Goal: Information Seeking & Learning: Compare options

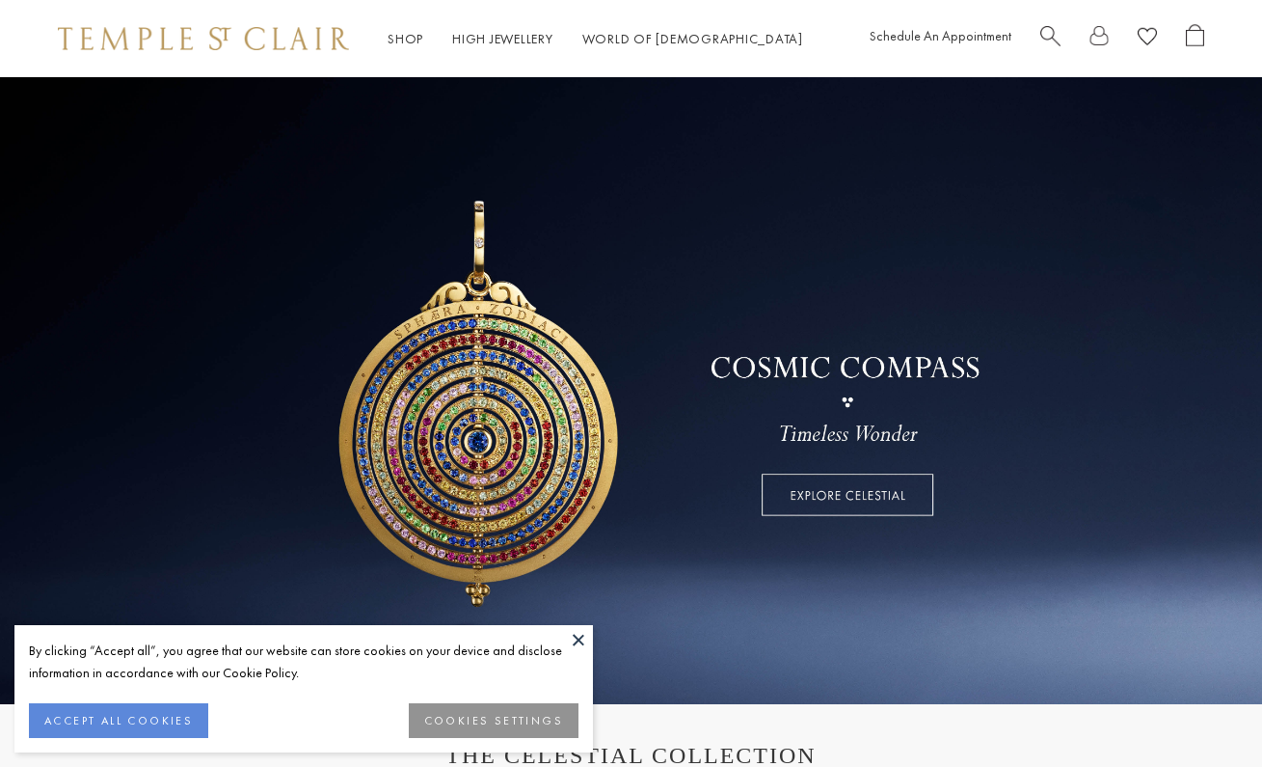
click at [584, 633] on button at bounding box center [578, 639] width 29 height 29
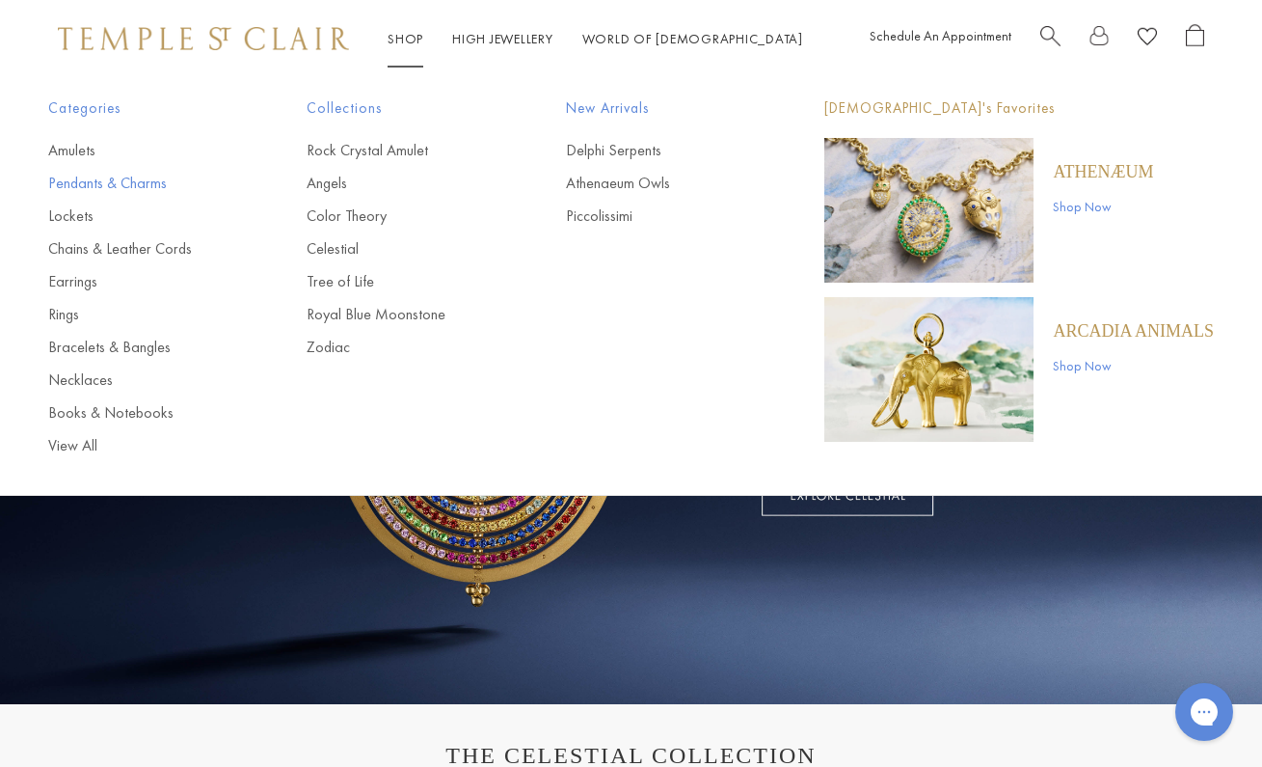
click at [69, 185] on link "Pendants & Charms" at bounding box center [138, 183] width 181 height 21
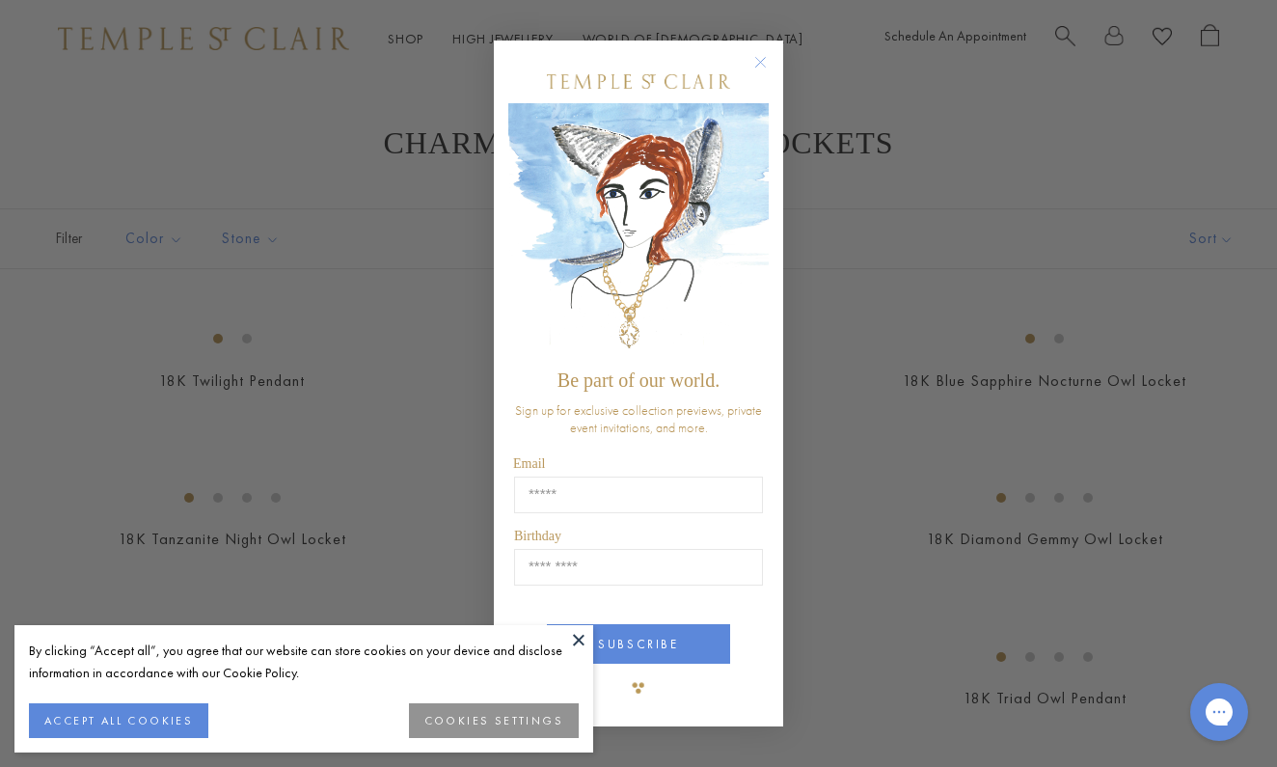
click at [584, 633] on button at bounding box center [578, 639] width 29 height 29
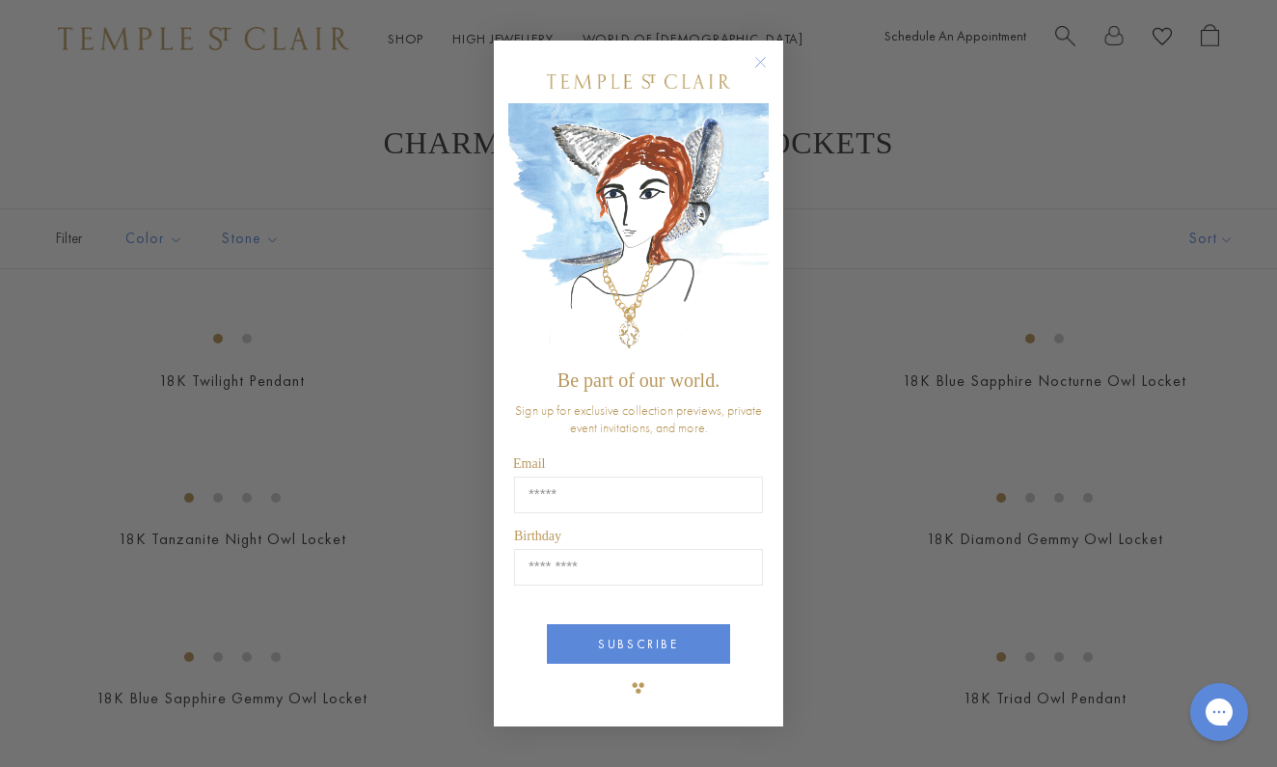
click at [757, 72] on circle "Close dialog" at bounding box center [760, 61] width 23 height 23
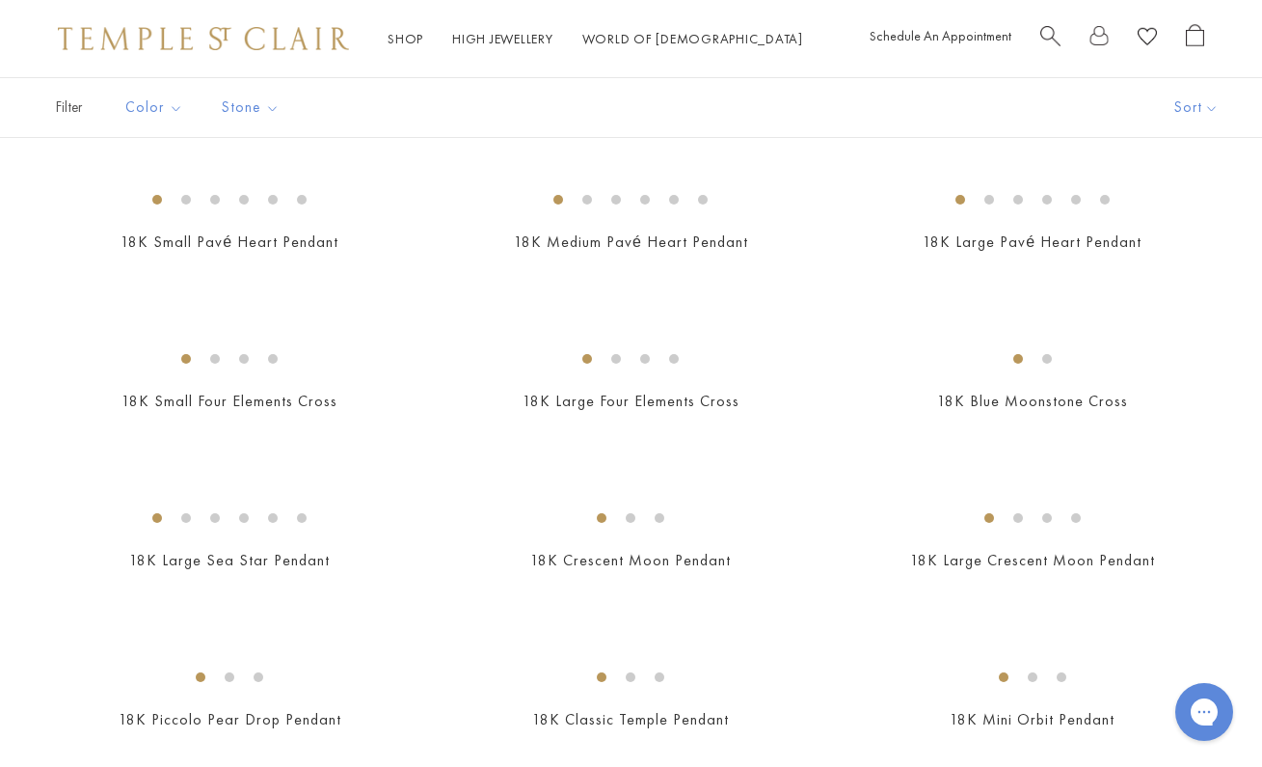
scroll to position [1731, 0]
click at [0, 0] on img at bounding box center [0, 0] width 0 height 0
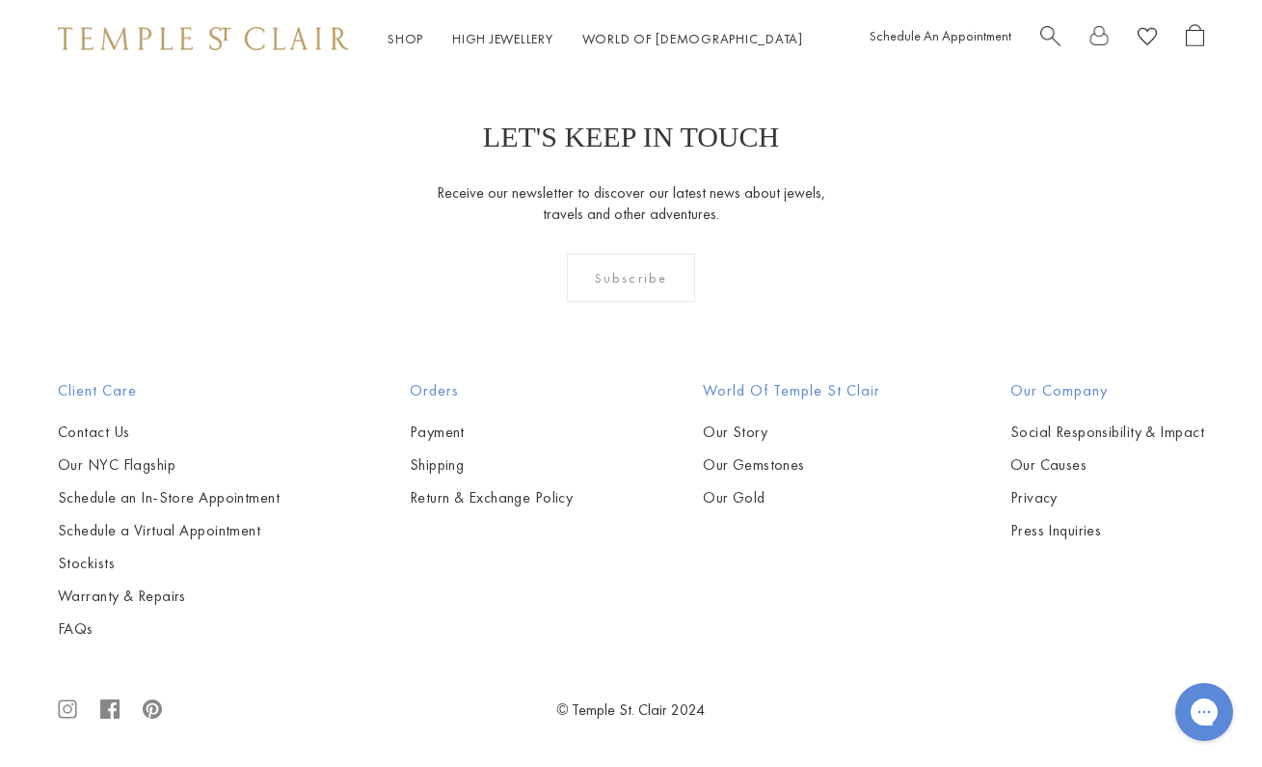
scroll to position [9782, 0]
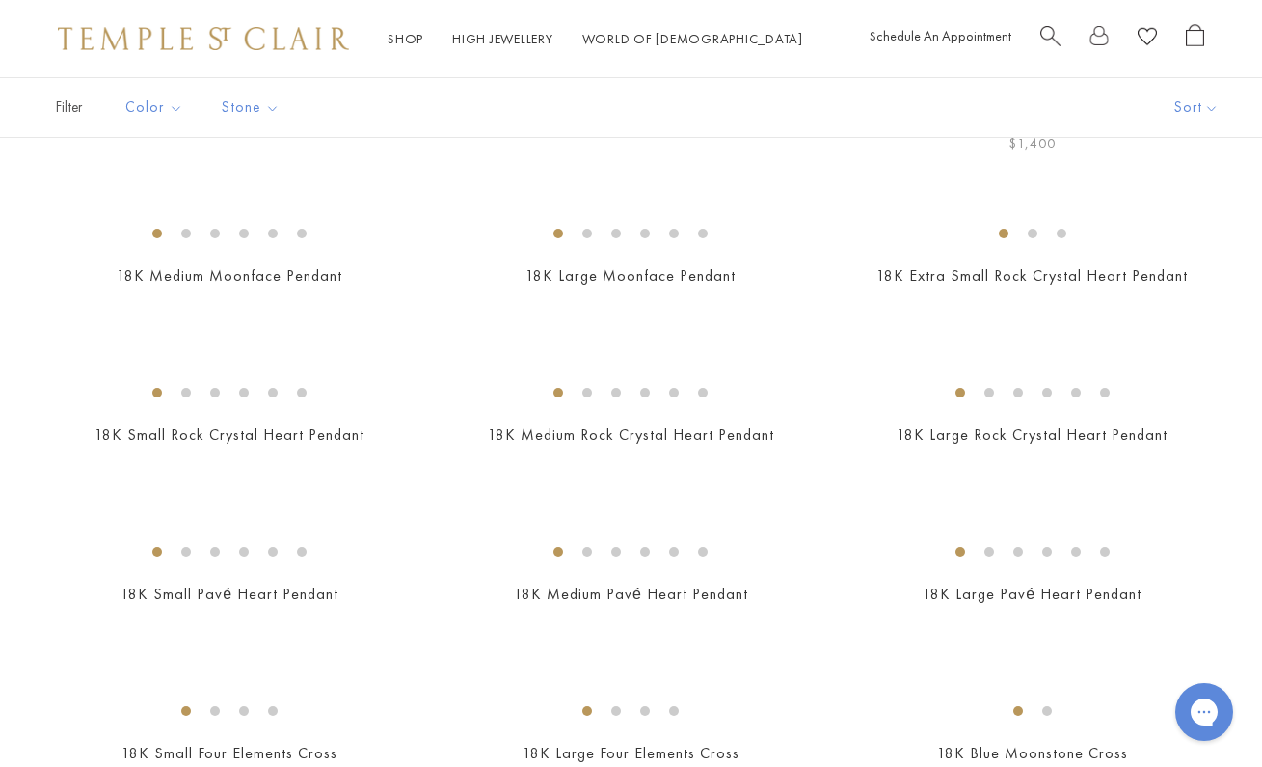
scroll to position [1461, 0]
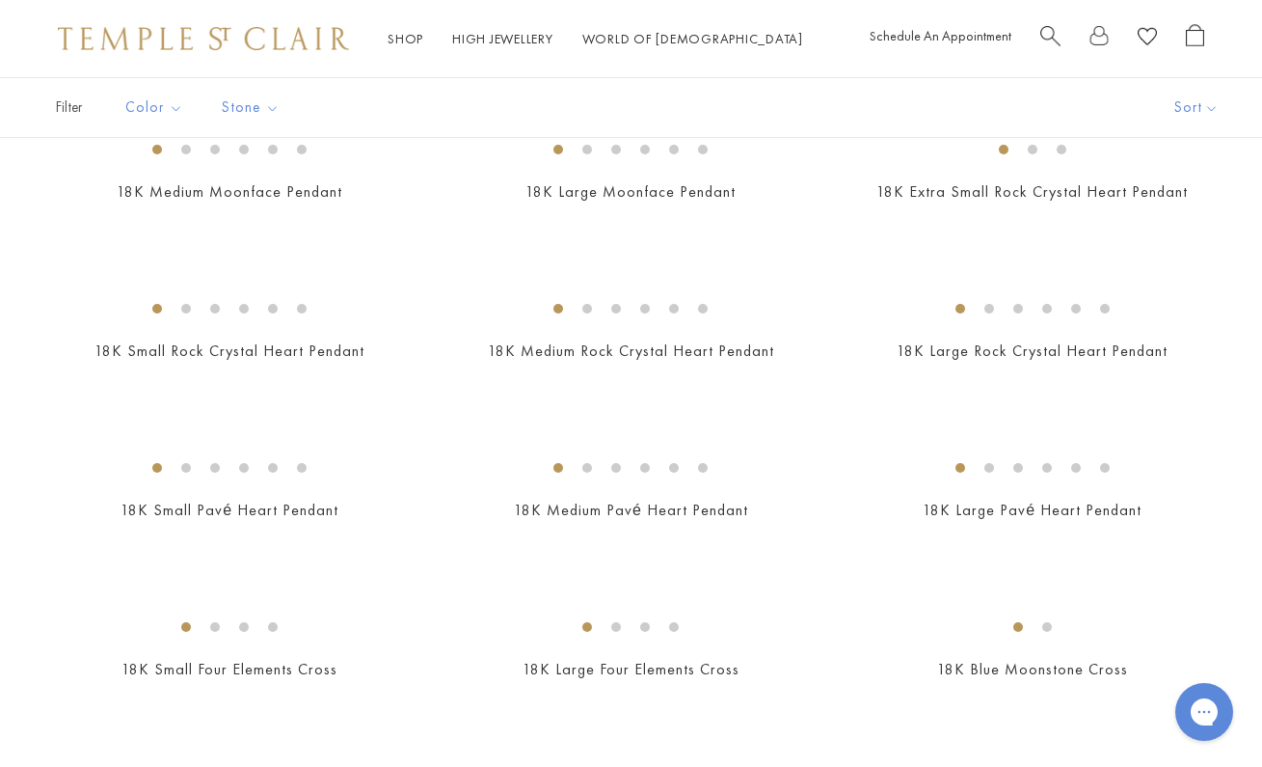
click at [0, 0] on img at bounding box center [0, 0] width 0 height 0
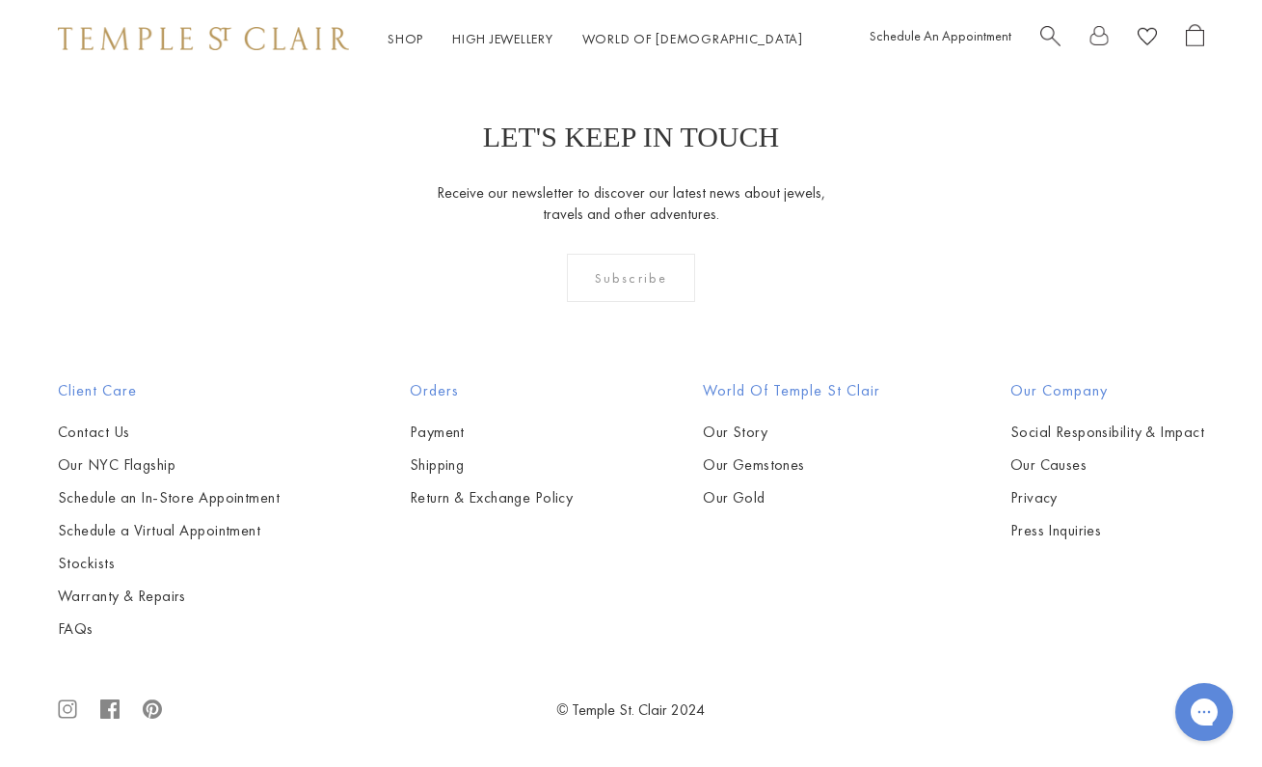
scroll to position [9105, 0]
click at [0, 0] on img at bounding box center [0, 0] width 0 height 0
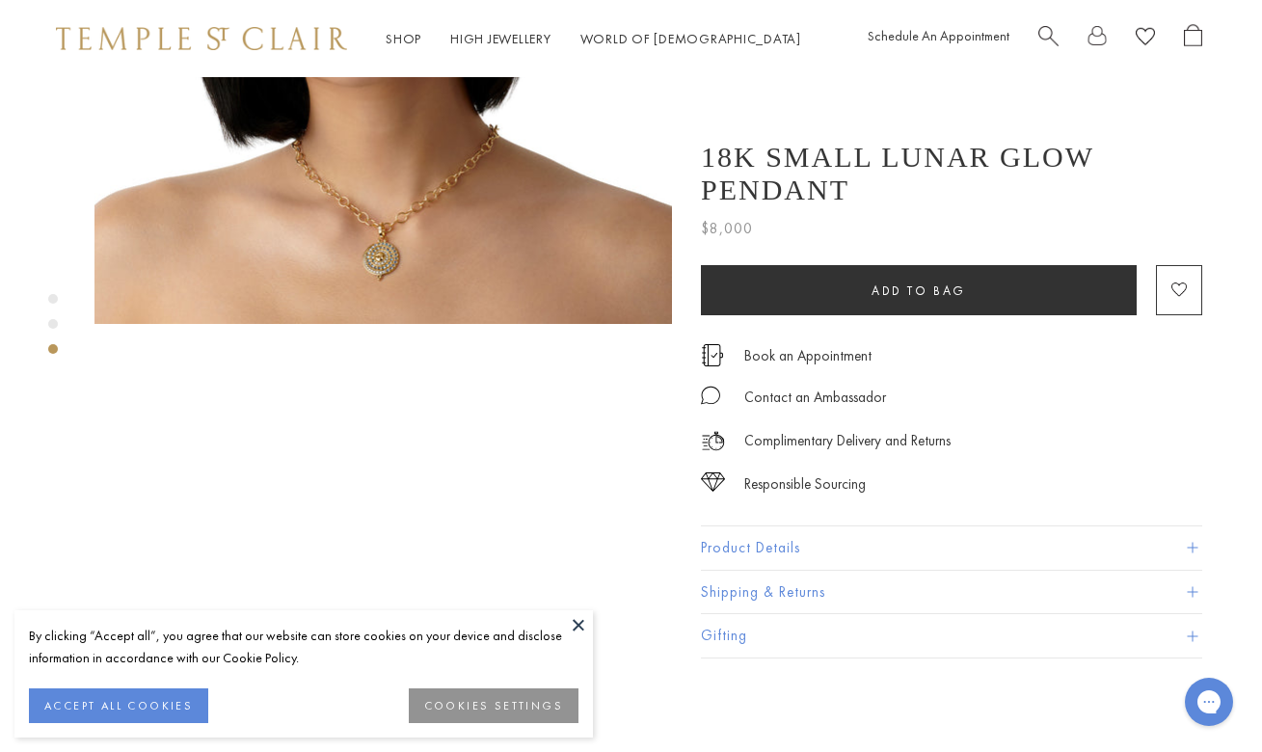
scroll to position [735, 2]
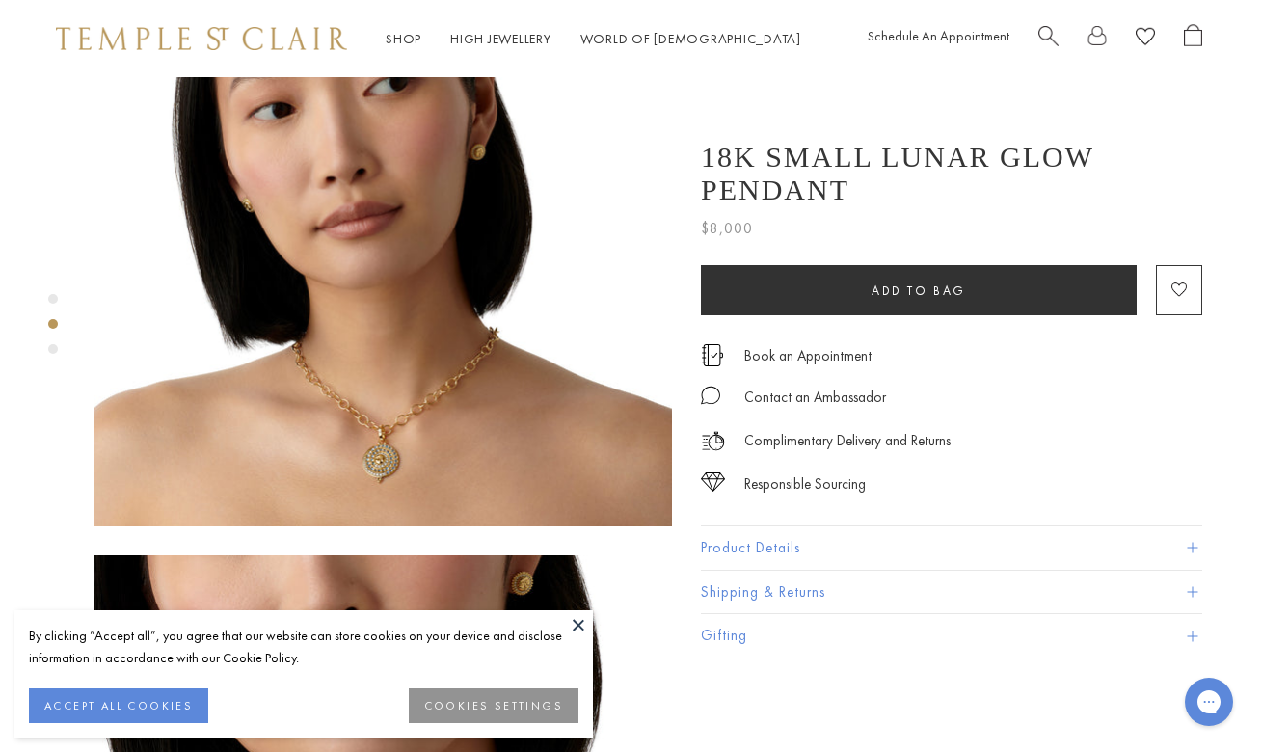
click at [580, 620] on button at bounding box center [578, 624] width 29 height 29
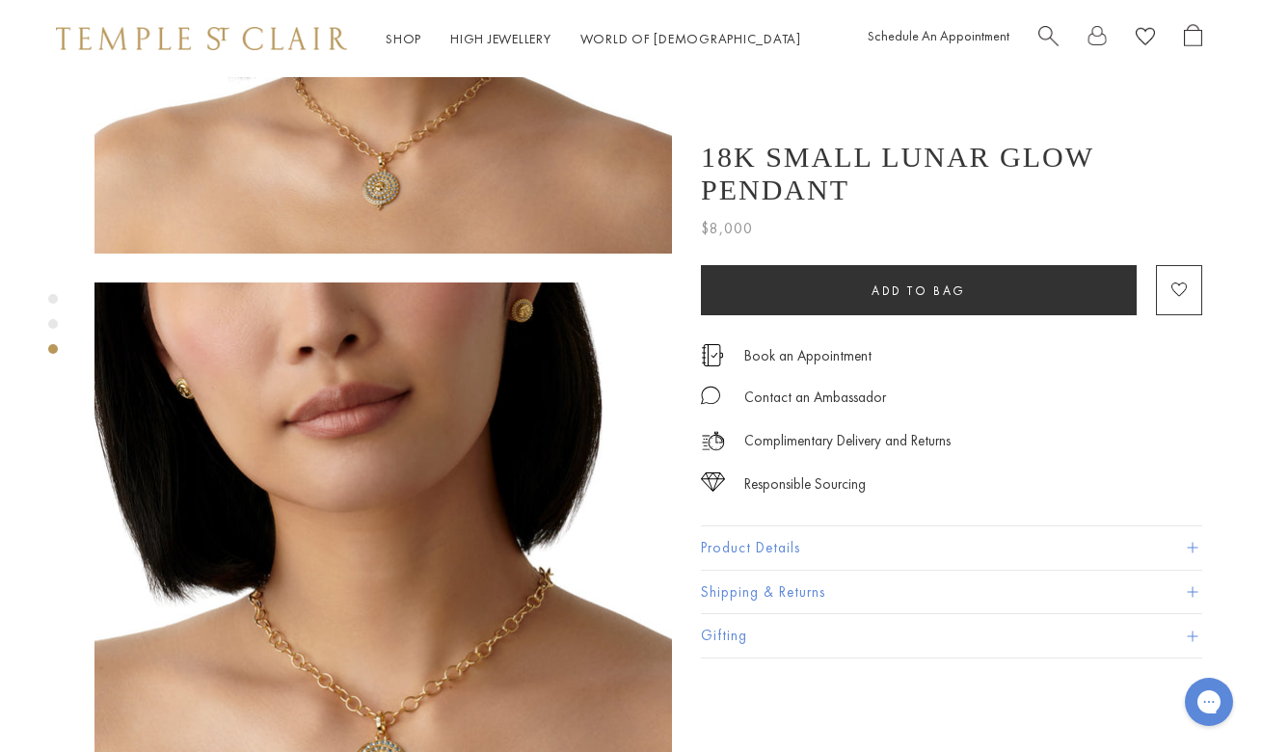
scroll to position [1163, 2]
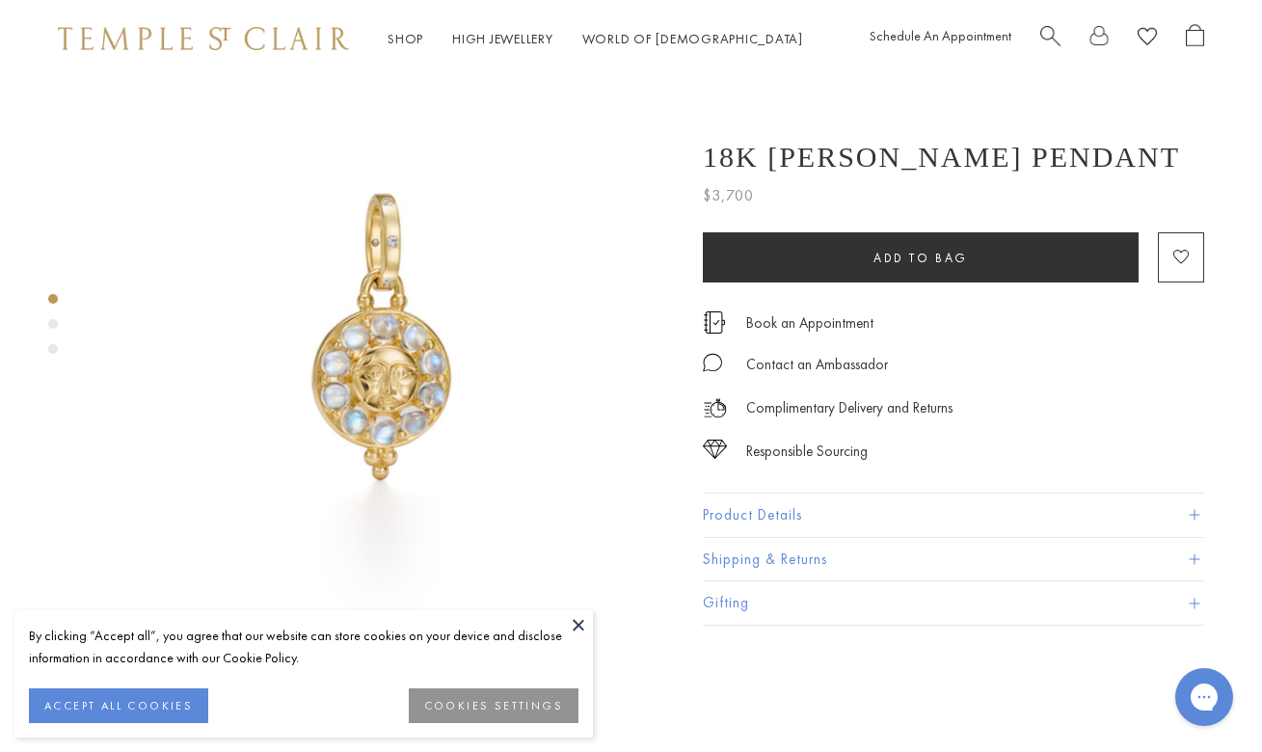
click at [576, 617] on button at bounding box center [578, 624] width 29 height 29
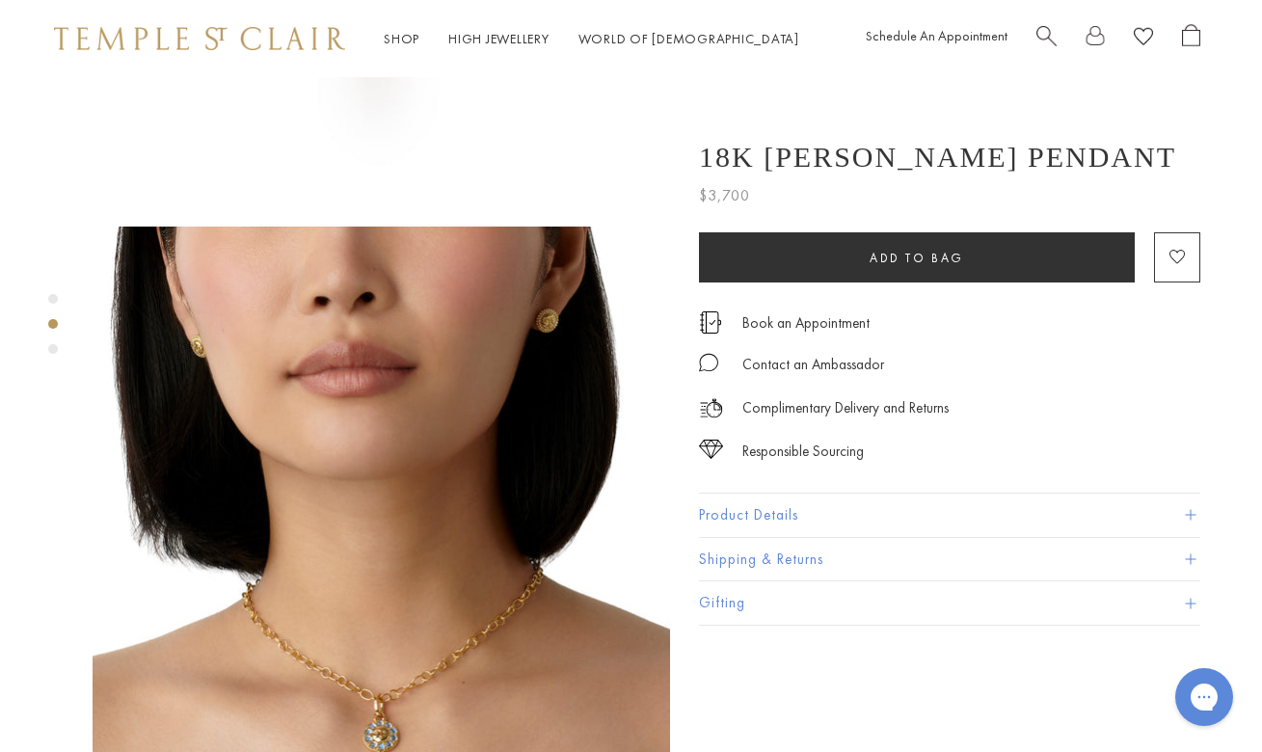
scroll to position [325, 4]
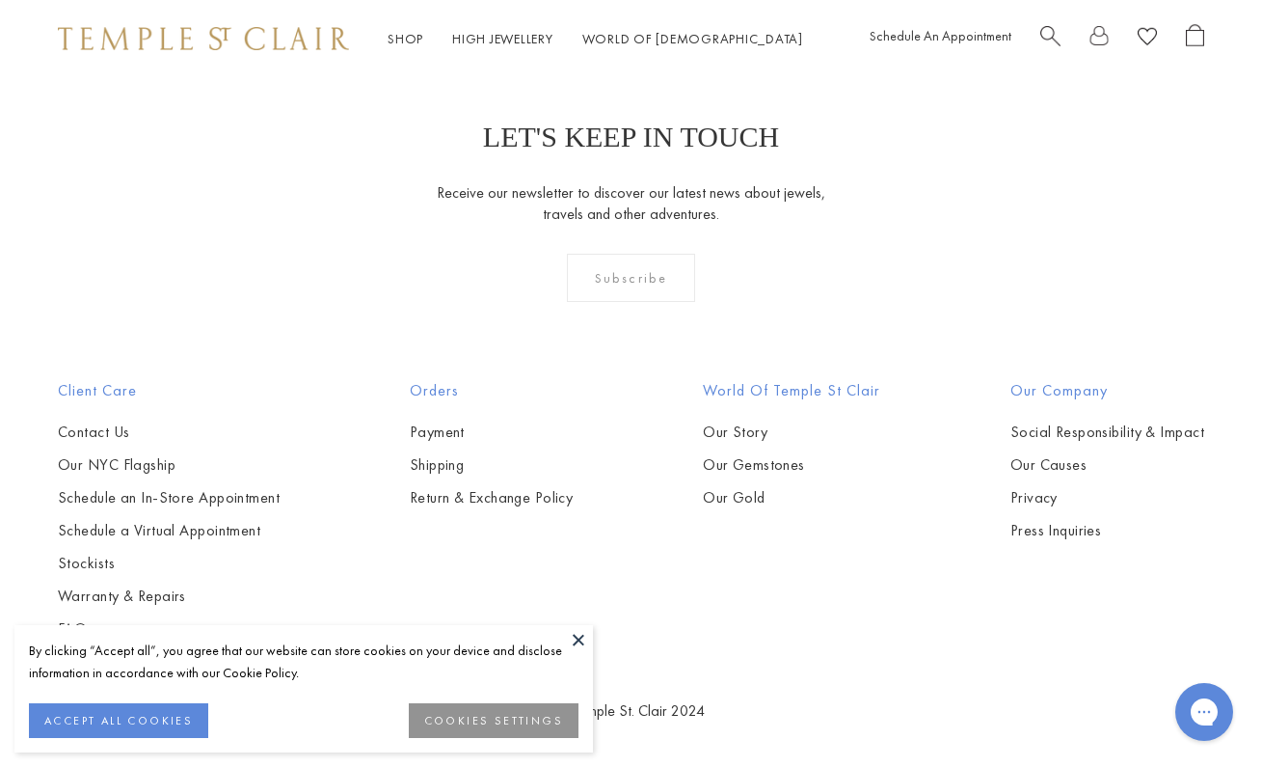
scroll to position [4045, 0]
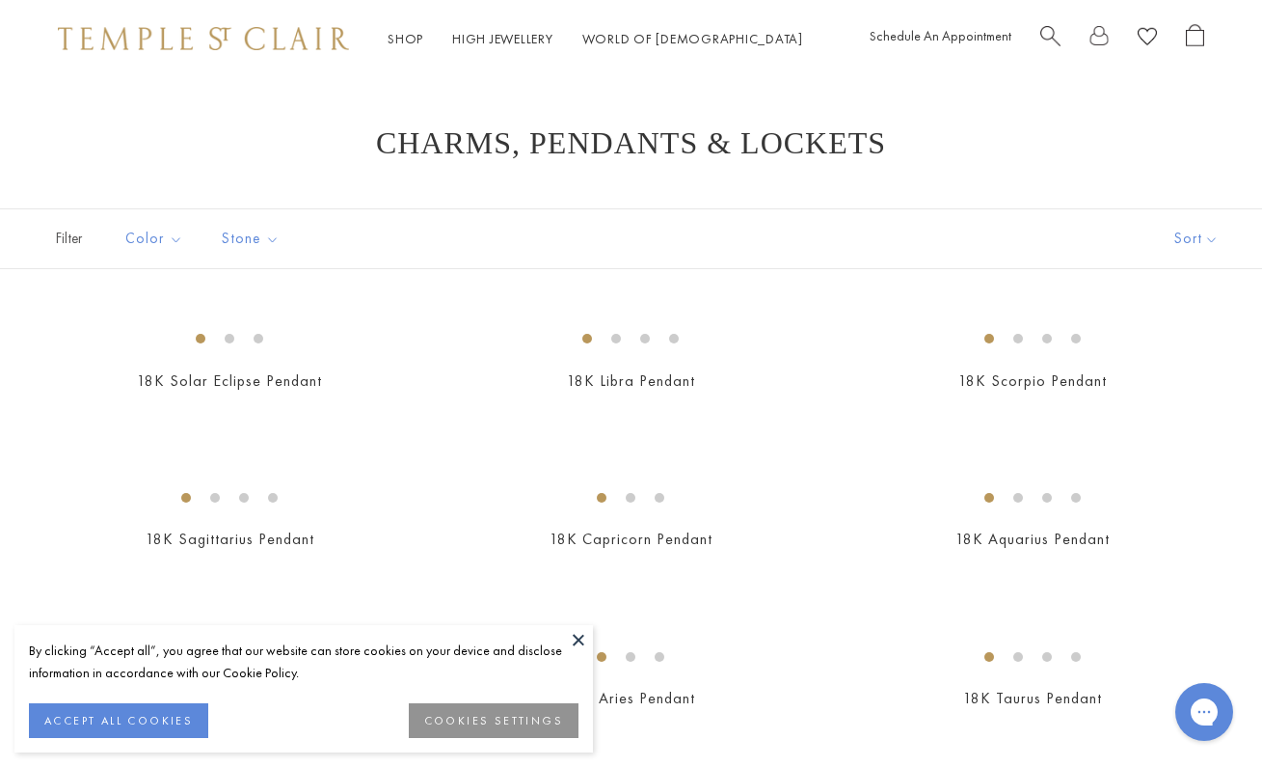
scroll to position [0, 0]
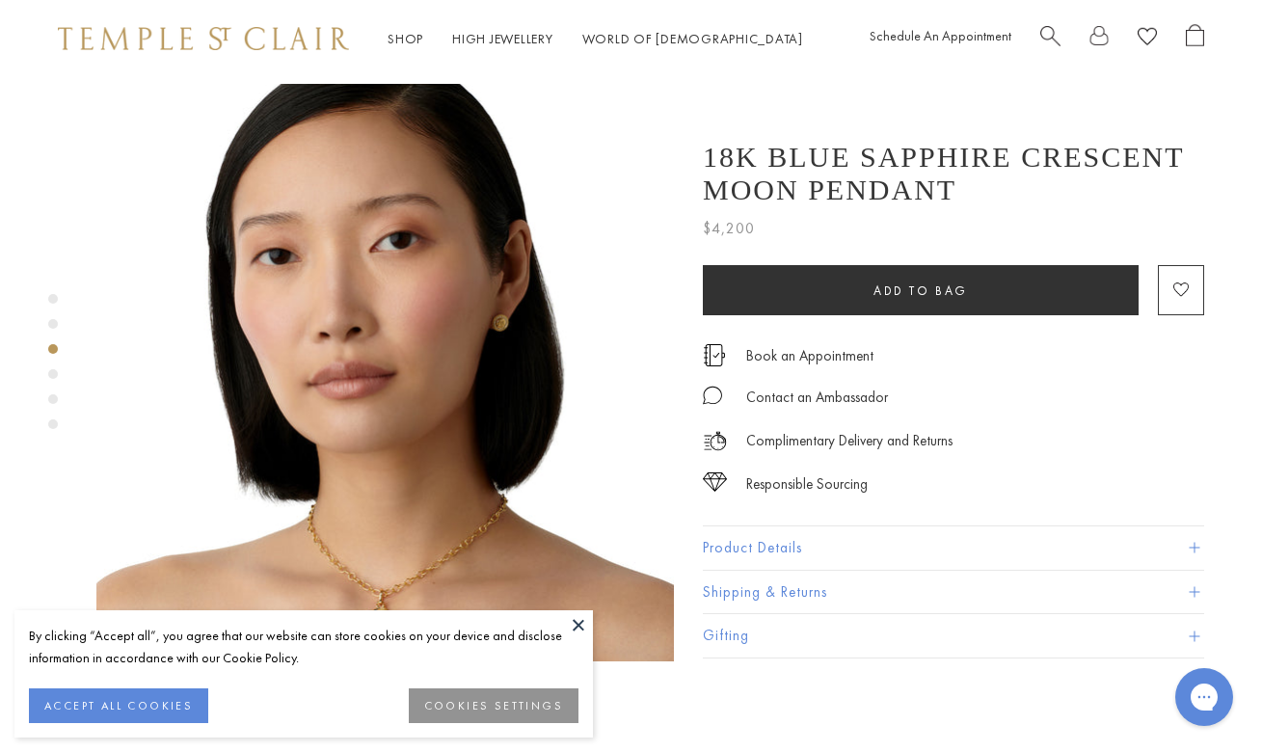
scroll to position [1214, 0]
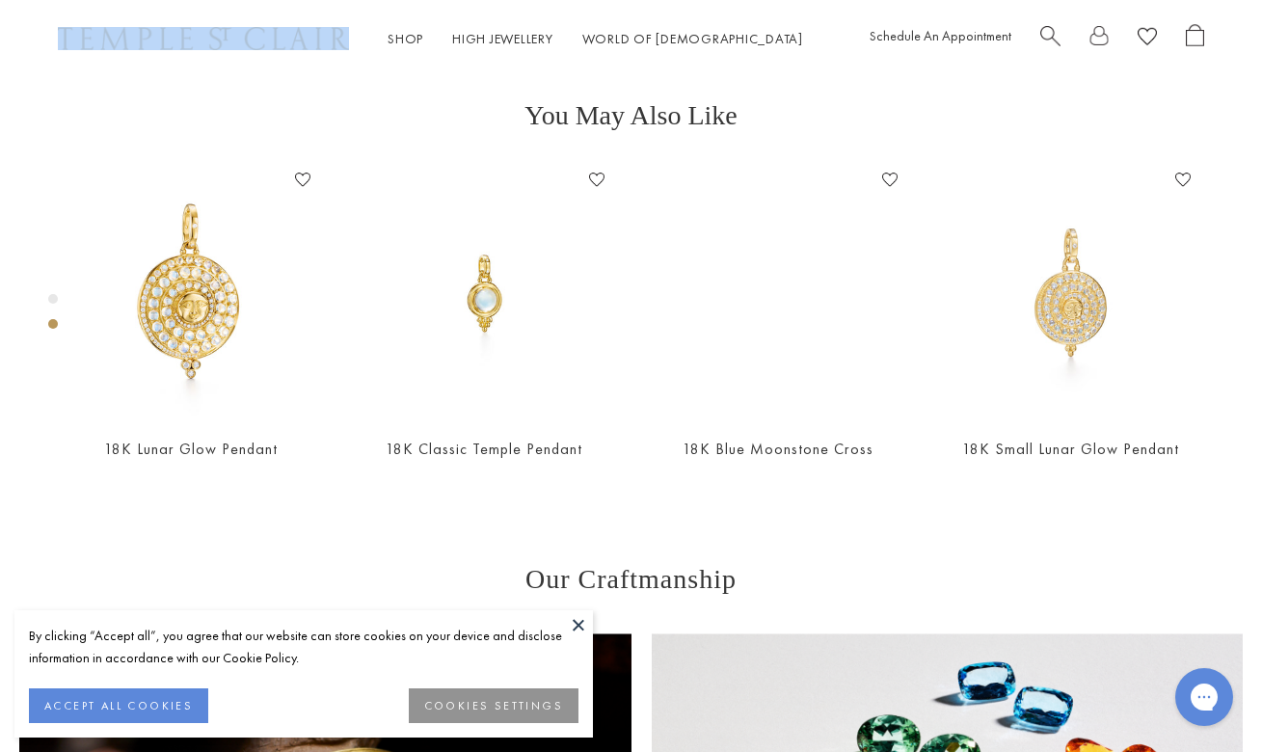
scroll to position [497, 0]
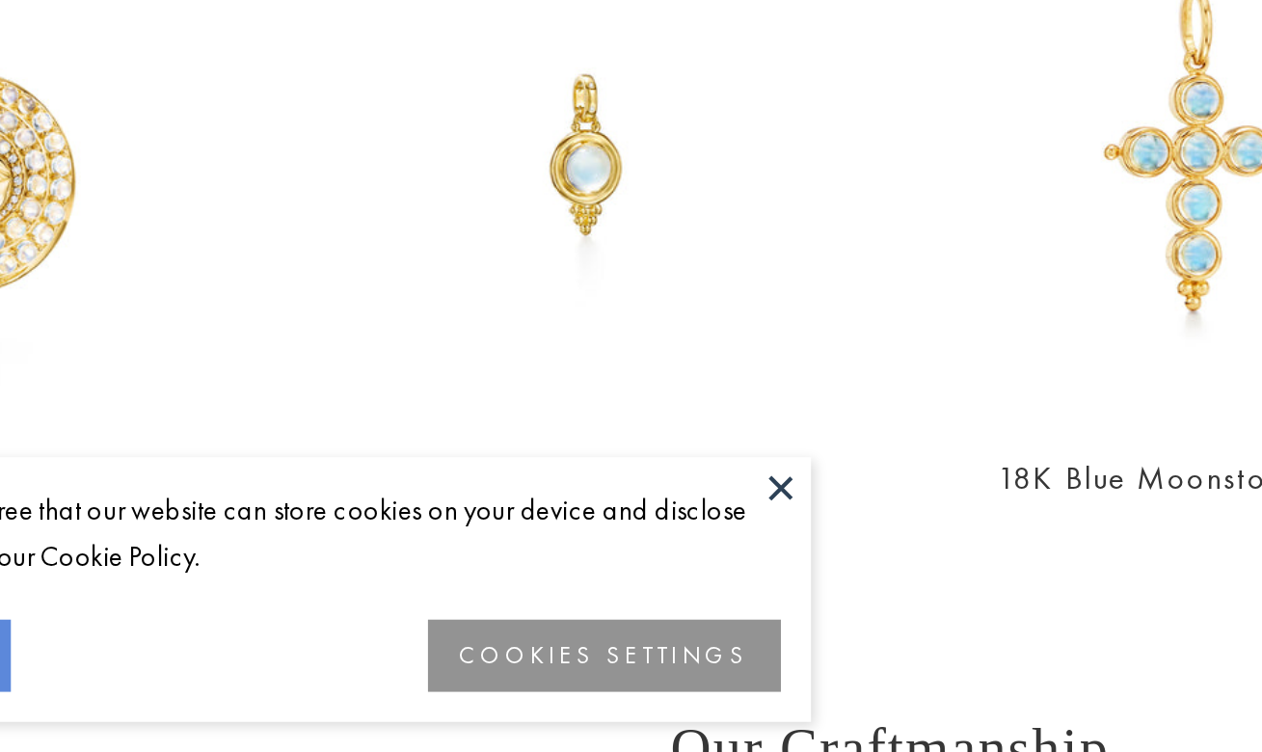
click at [564, 610] on button at bounding box center [578, 624] width 29 height 29
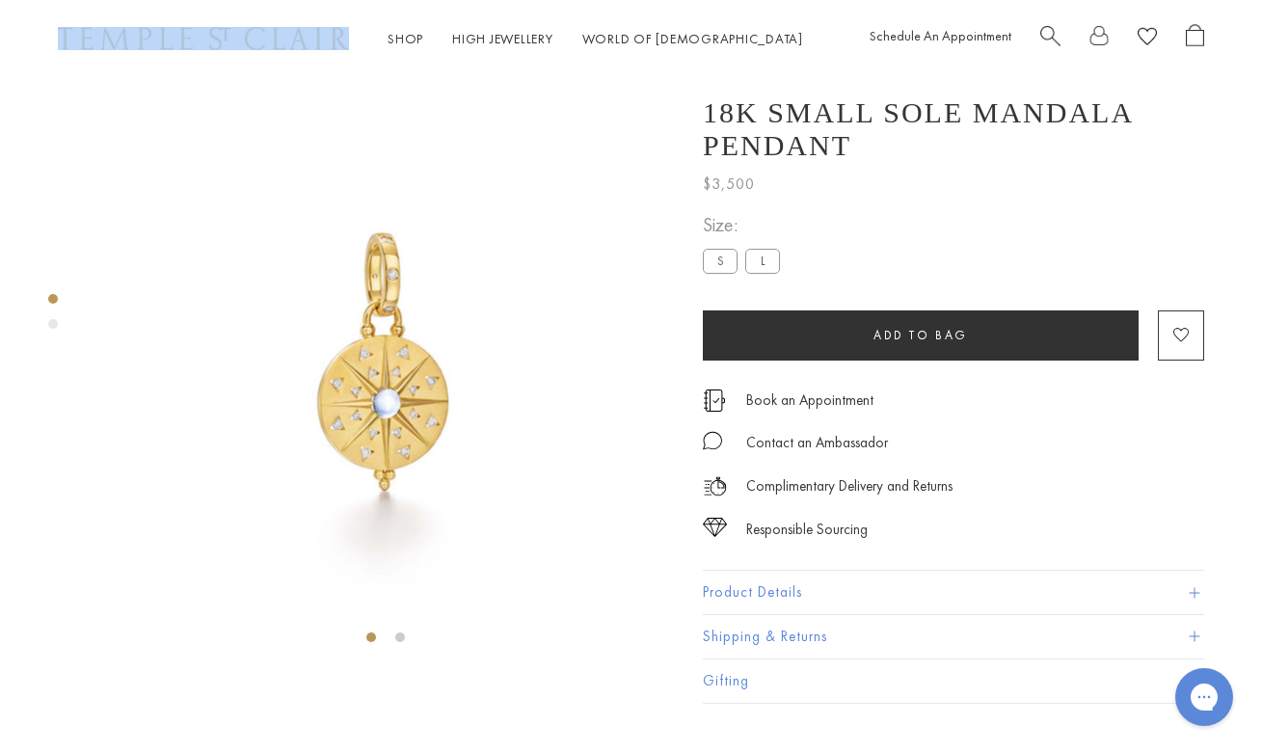
scroll to position [0, 0]
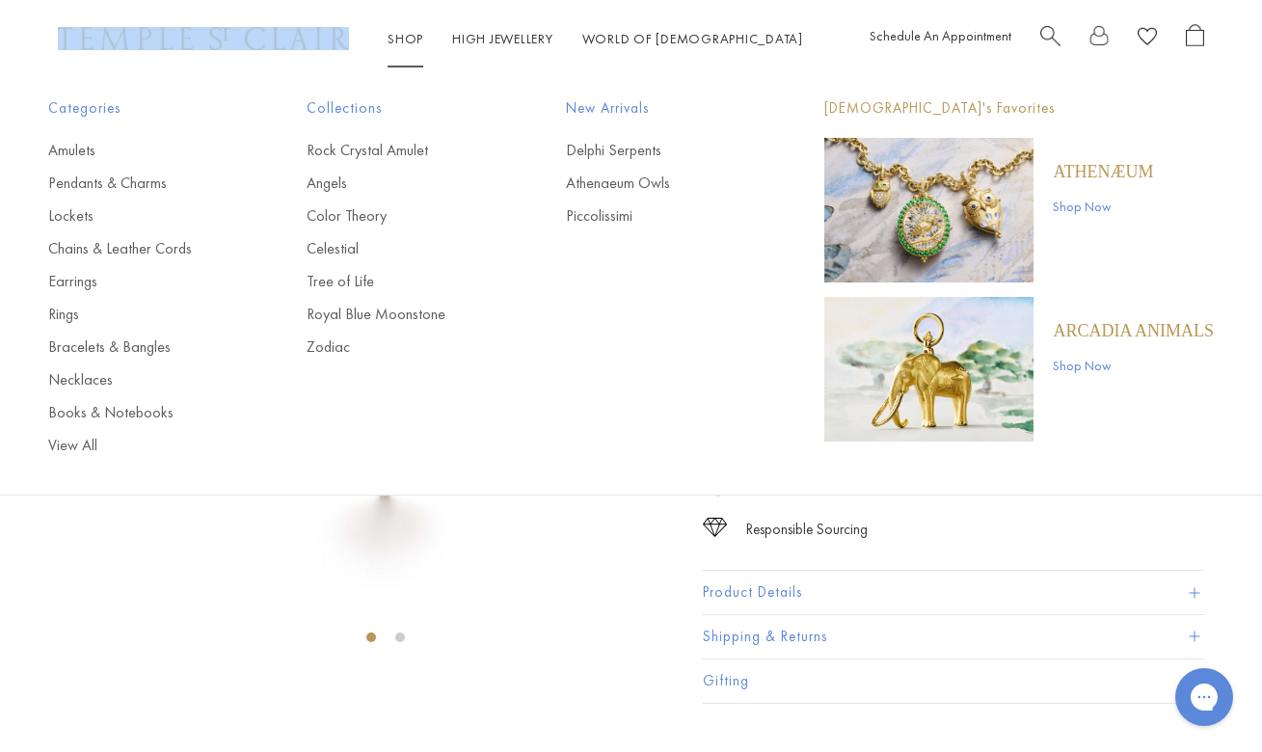
click at [398, 41] on link "Shop Shop" at bounding box center [406, 38] width 36 height 17
click at [63, 187] on link "Pendants & Charms" at bounding box center [138, 183] width 181 height 21
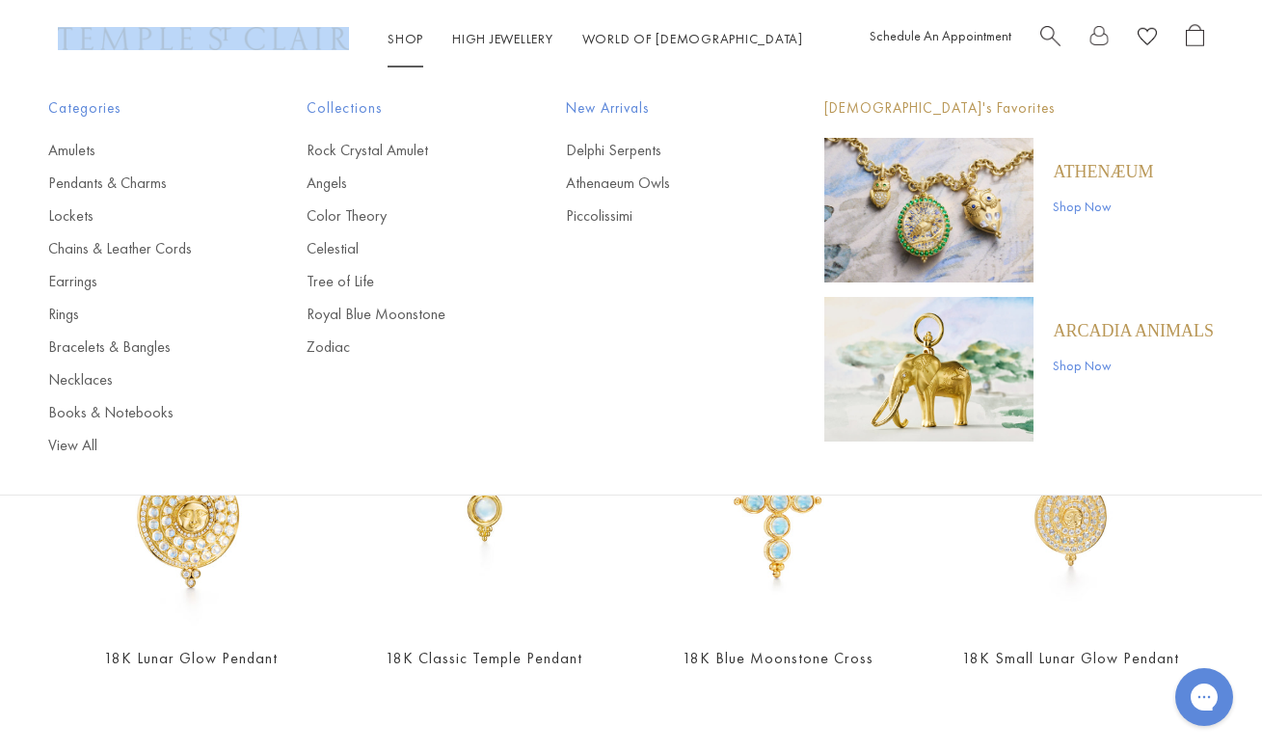
scroll to position [460, 0]
click at [71, 347] on link "Bracelets & Bangles" at bounding box center [138, 347] width 181 height 21
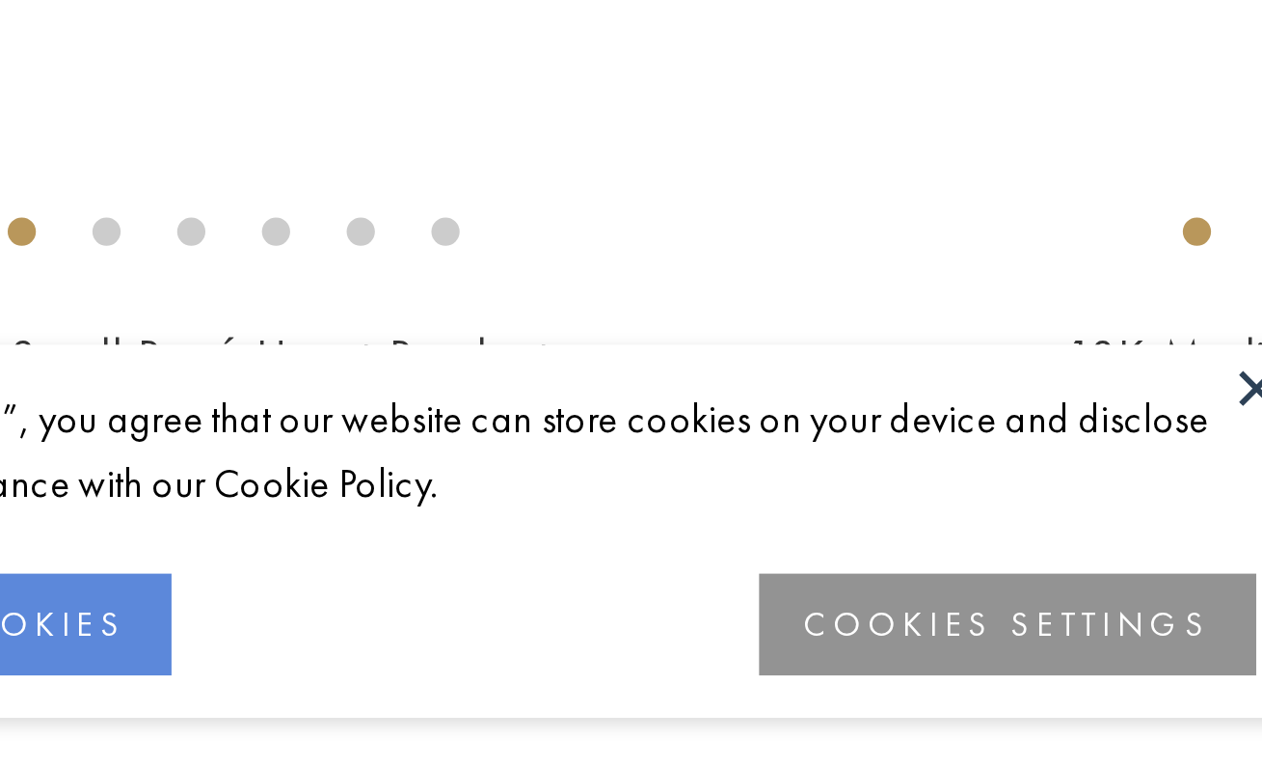
scroll to position [1609, 0]
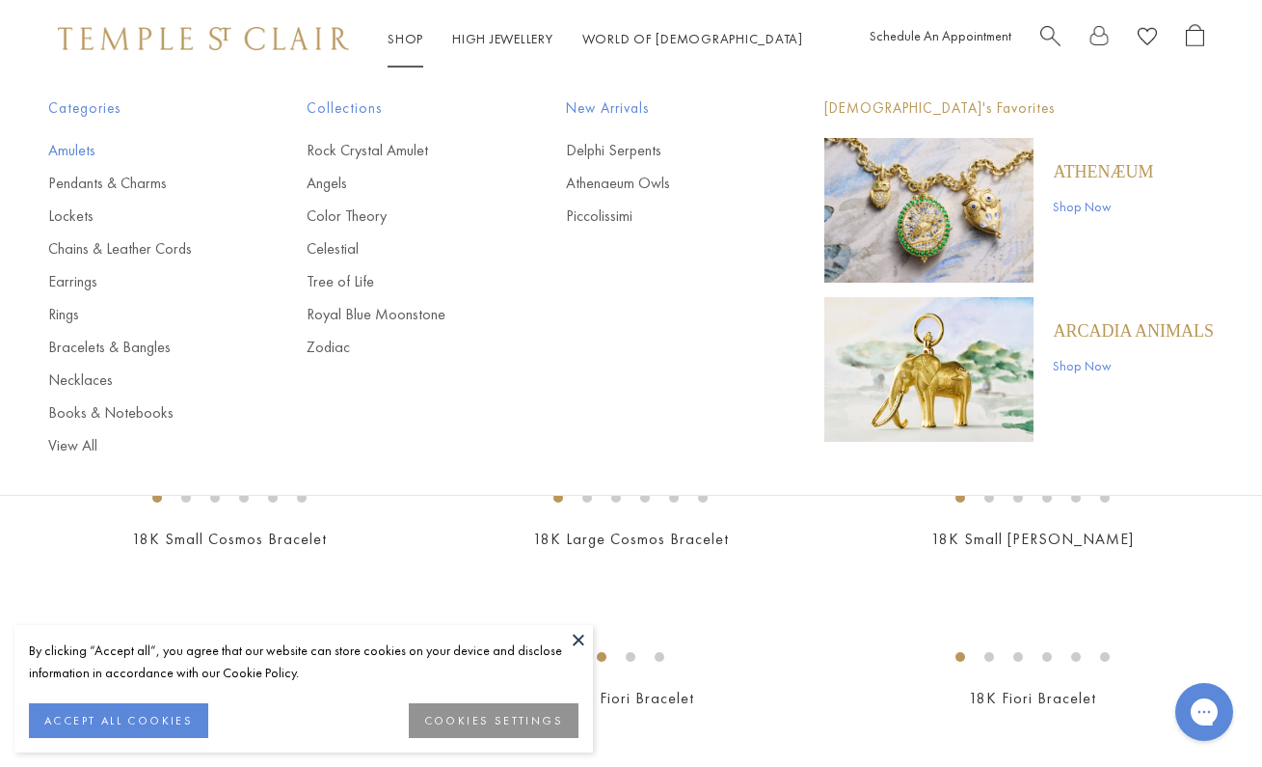
click at [73, 149] on link "Amulets" at bounding box center [138, 150] width 181 height 21
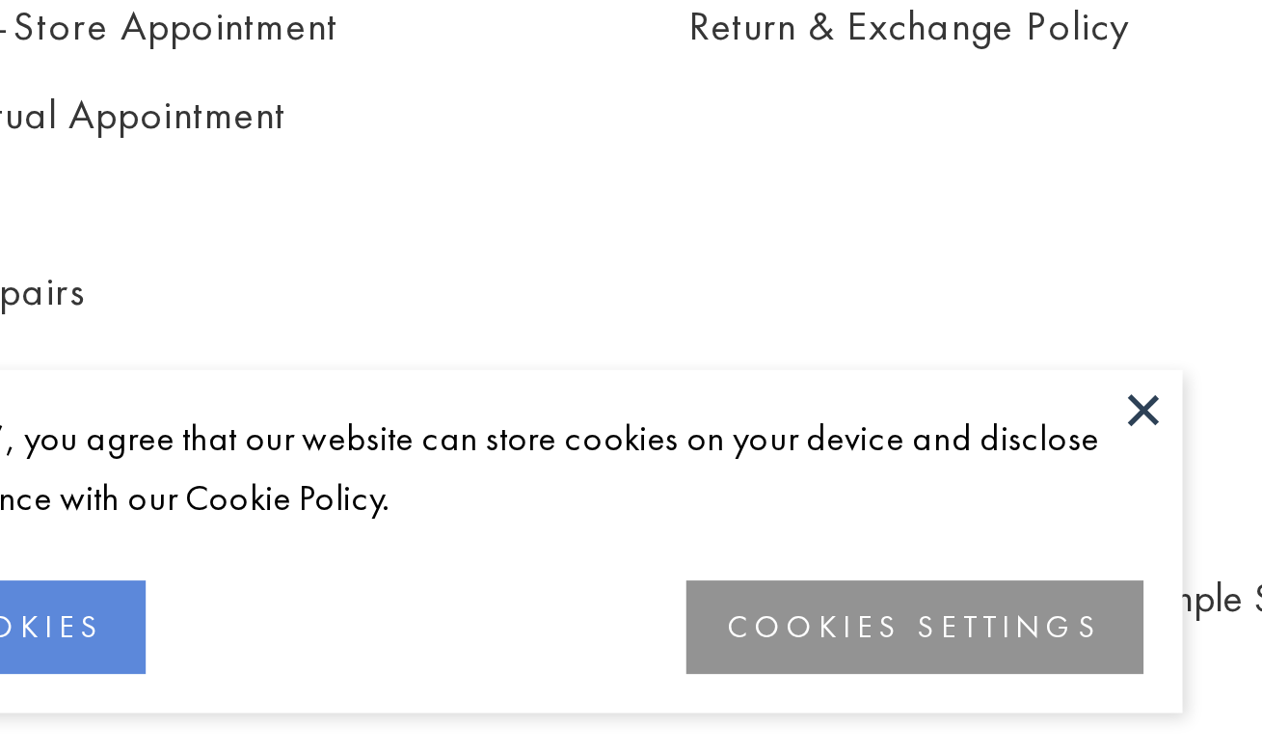
scroll to position [5067, 0]
click at [564, 610] on button at bounding box center [578, 624] width 29 height 29
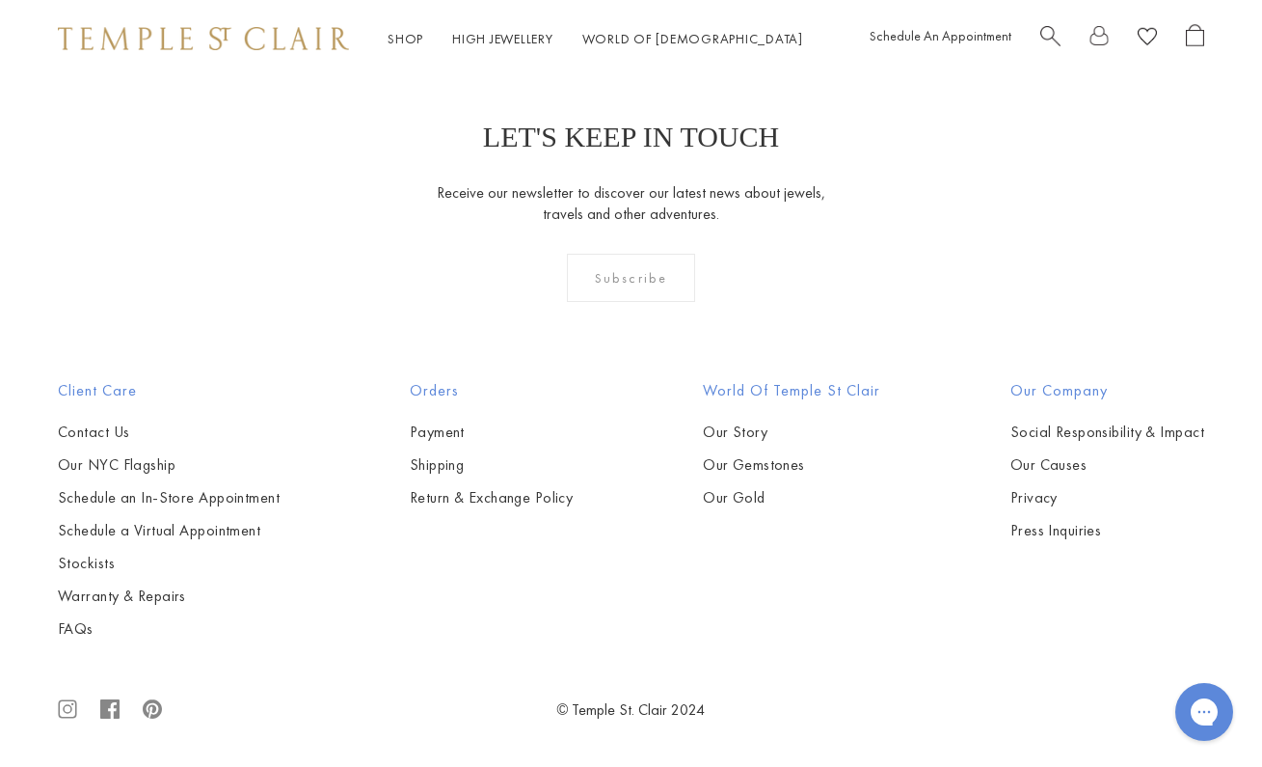
scroll to position [5297, 0]
click at [0, 0] on img at bounding box center [0, 0] width 0 height 0
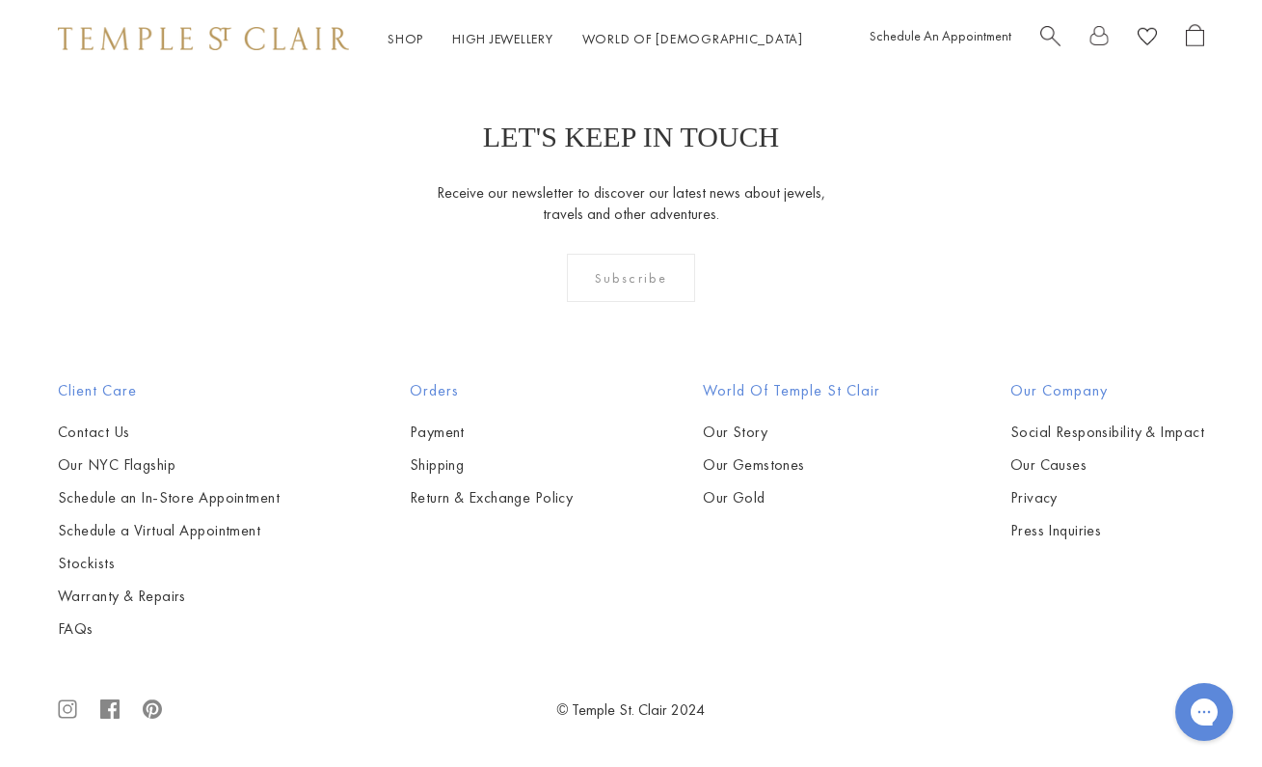
click at [0, 0] on img at bounding box center [0, 0] width 0 height 0
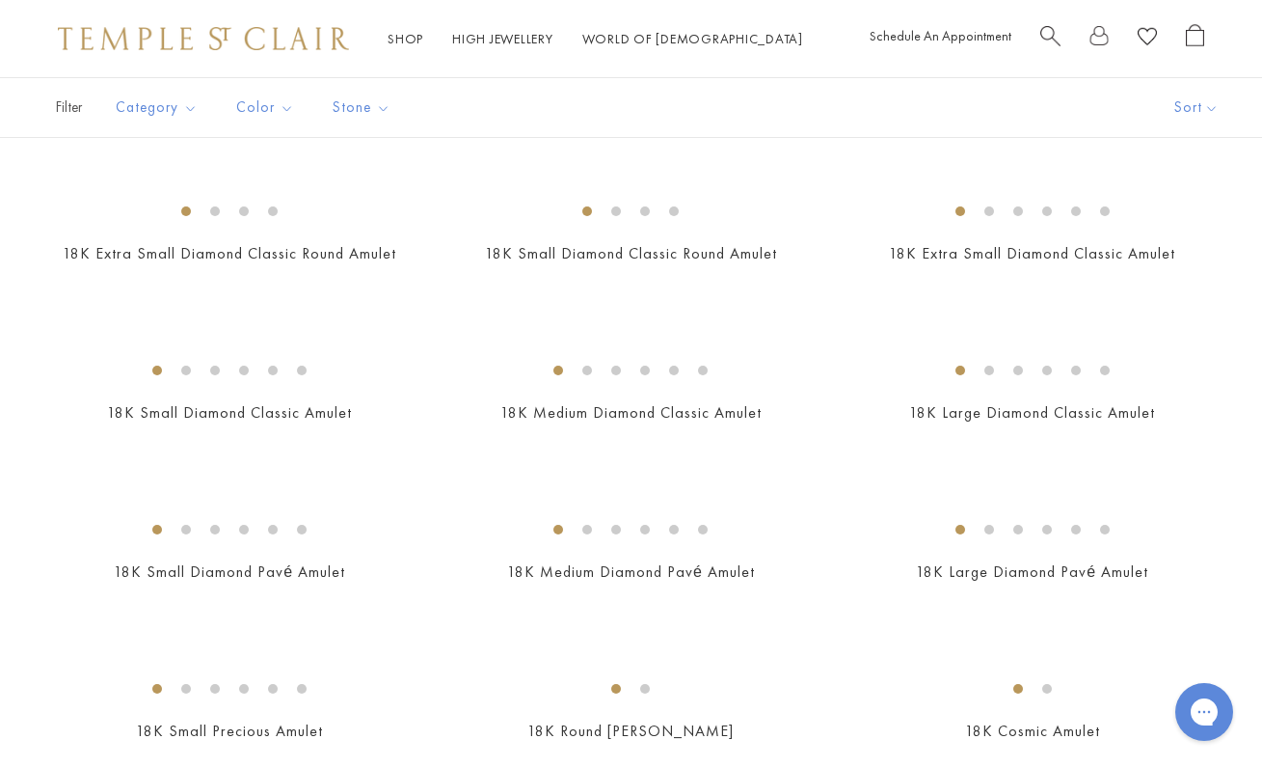
scroll to position [1408, 0]
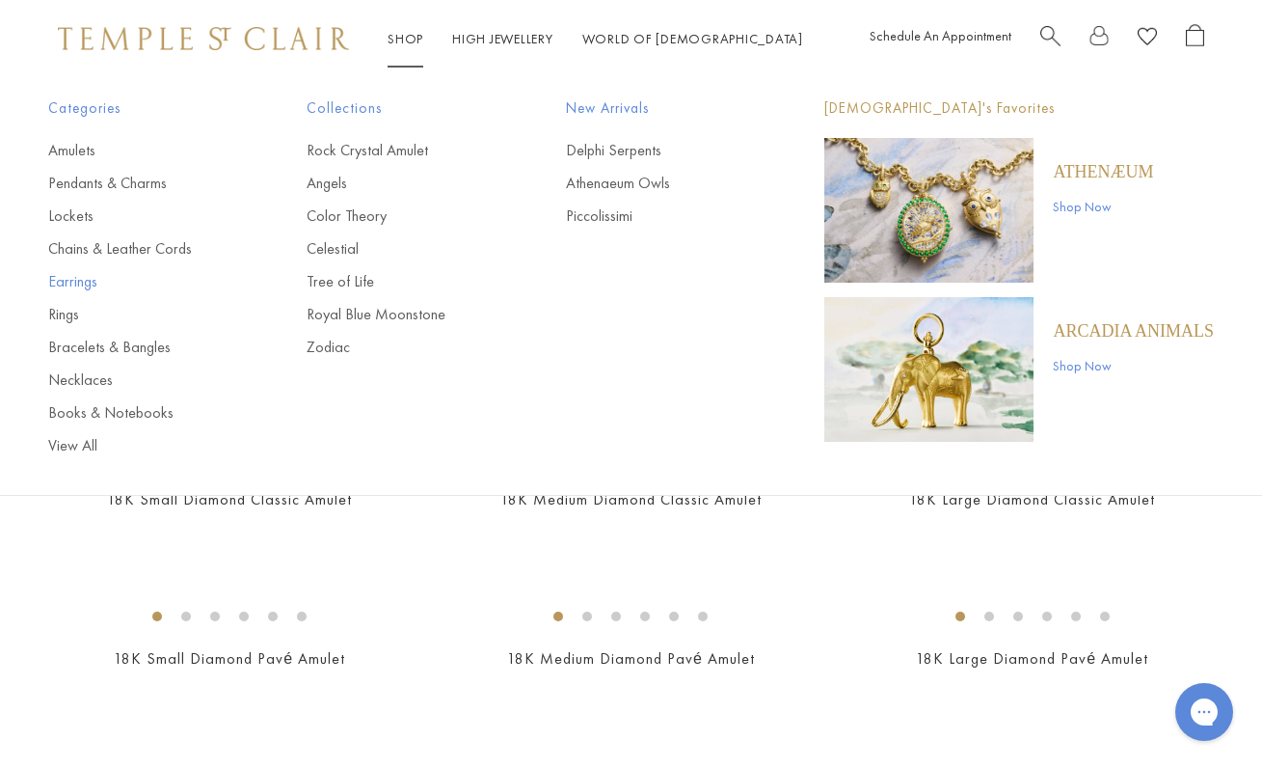
click at [64, 282] on link "Earrings" at bounding box center [138, 281] width 181 height 21
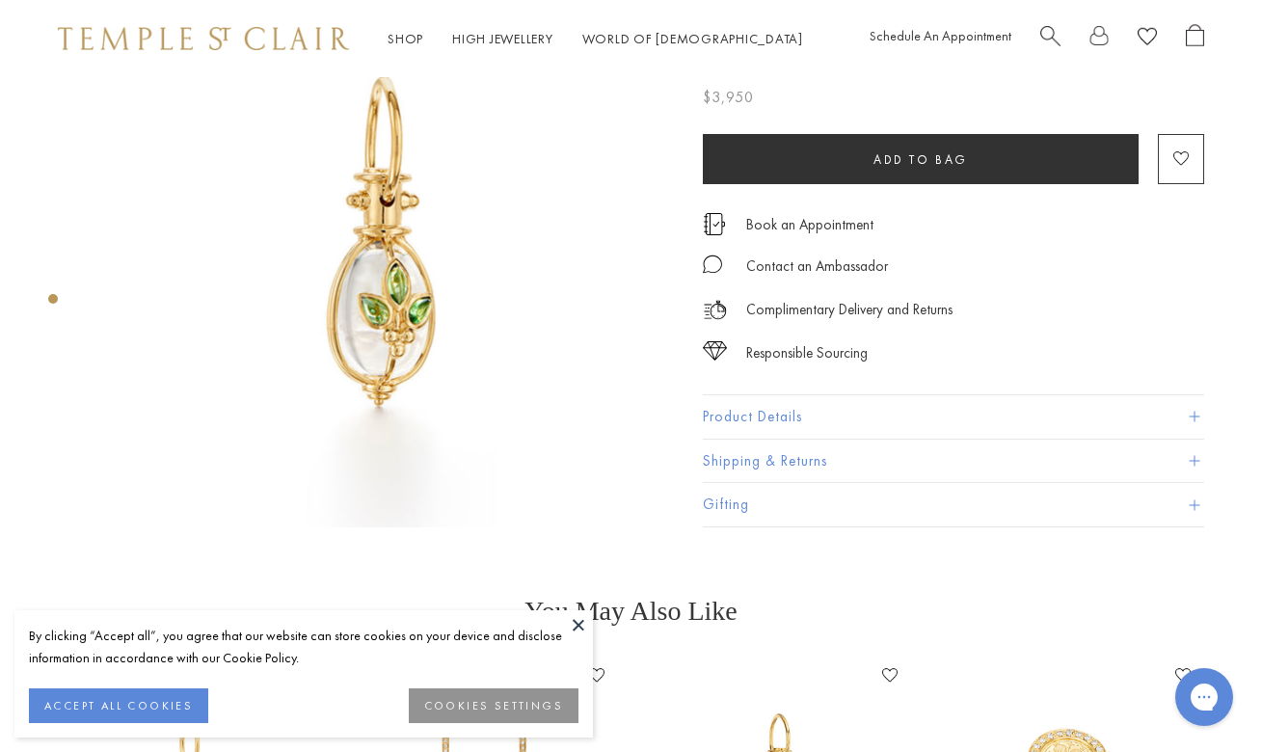
scroll to position [45, 0]
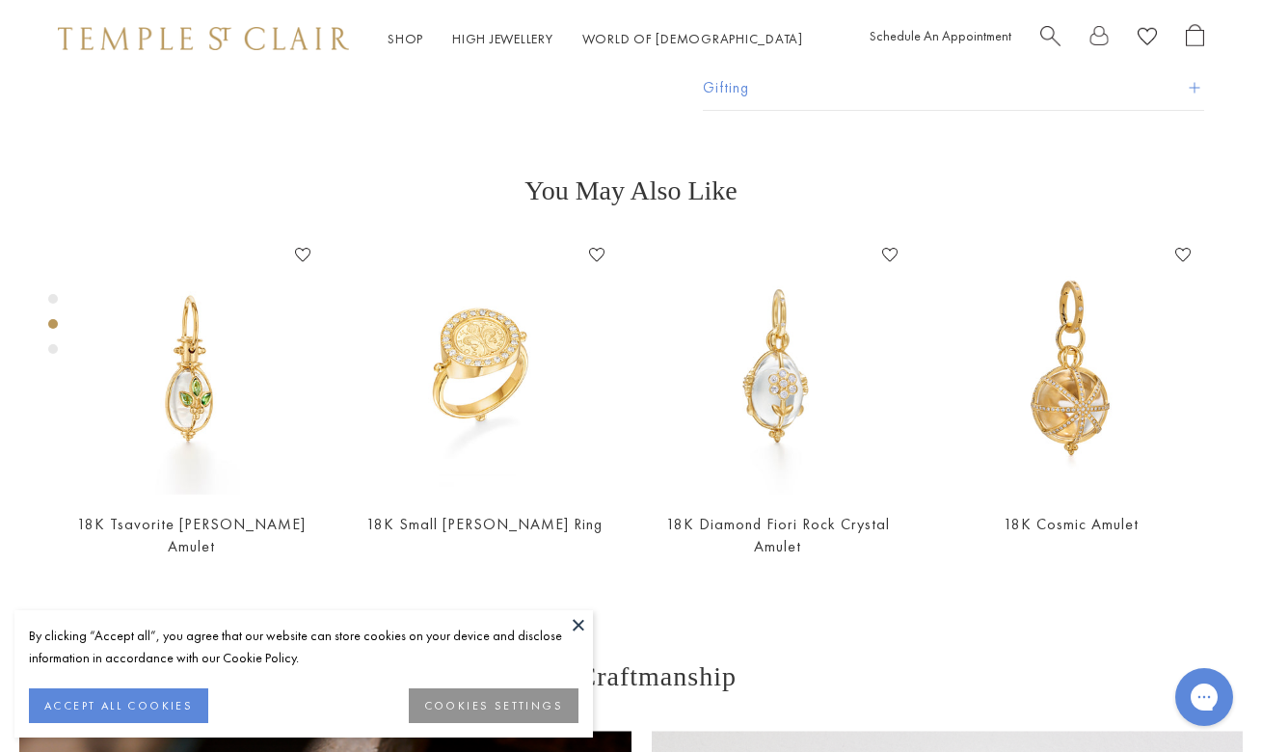
scroll to position [380, 0]
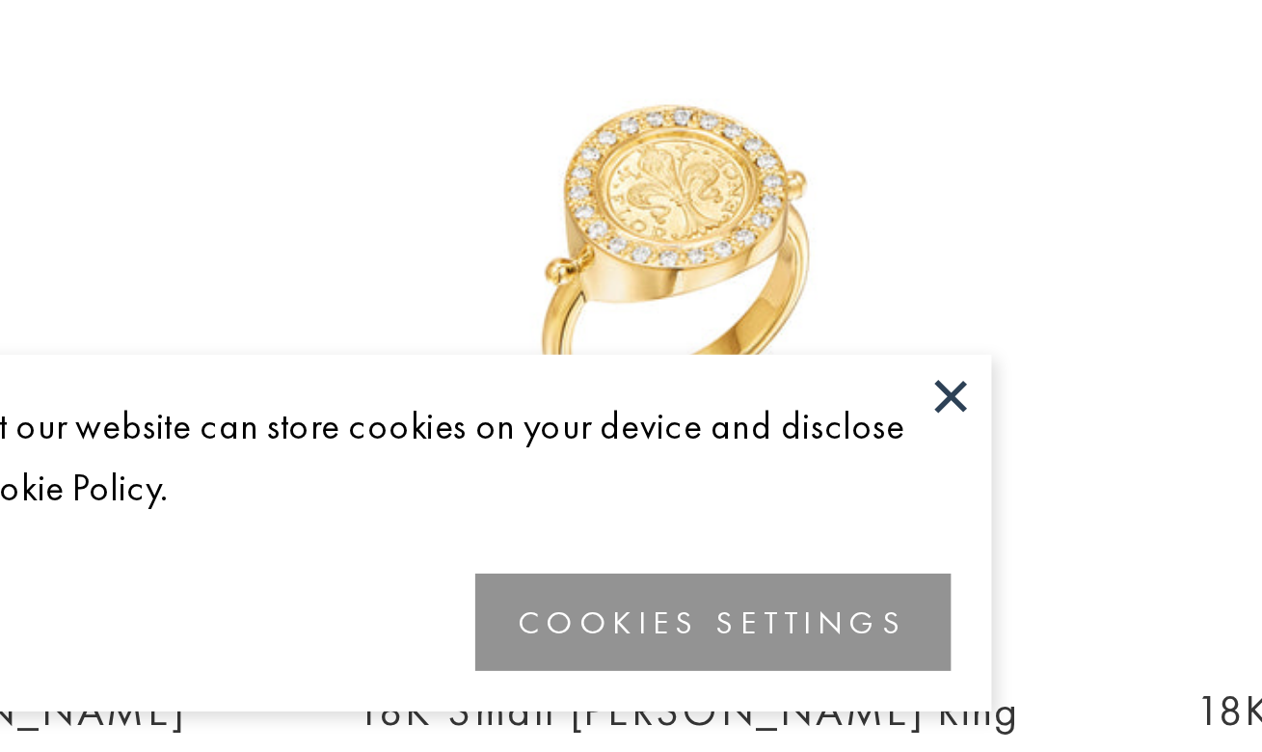
click at [564, 610] on button at bounding box center [578, 624] width 29 height 29
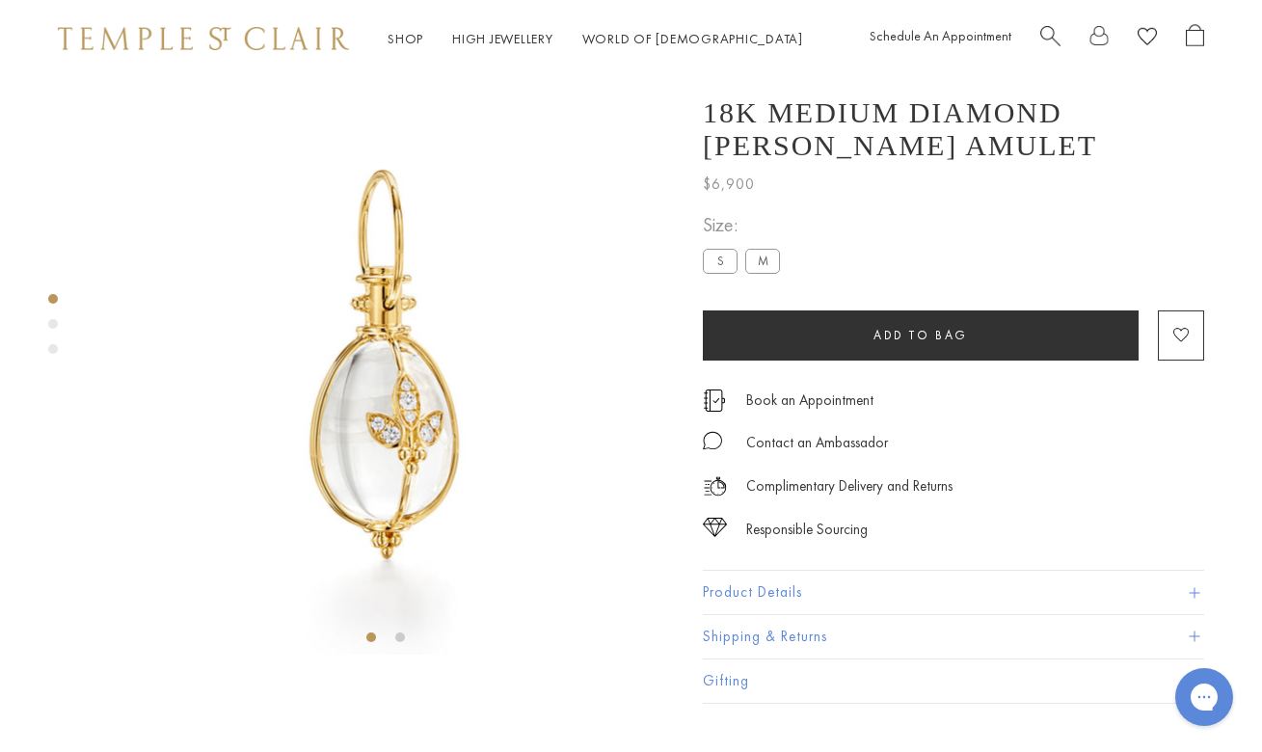
scroll to position [0, 0]
click at [714, 273] on label "S" at bounding box center [720, 261] width 35 height 24
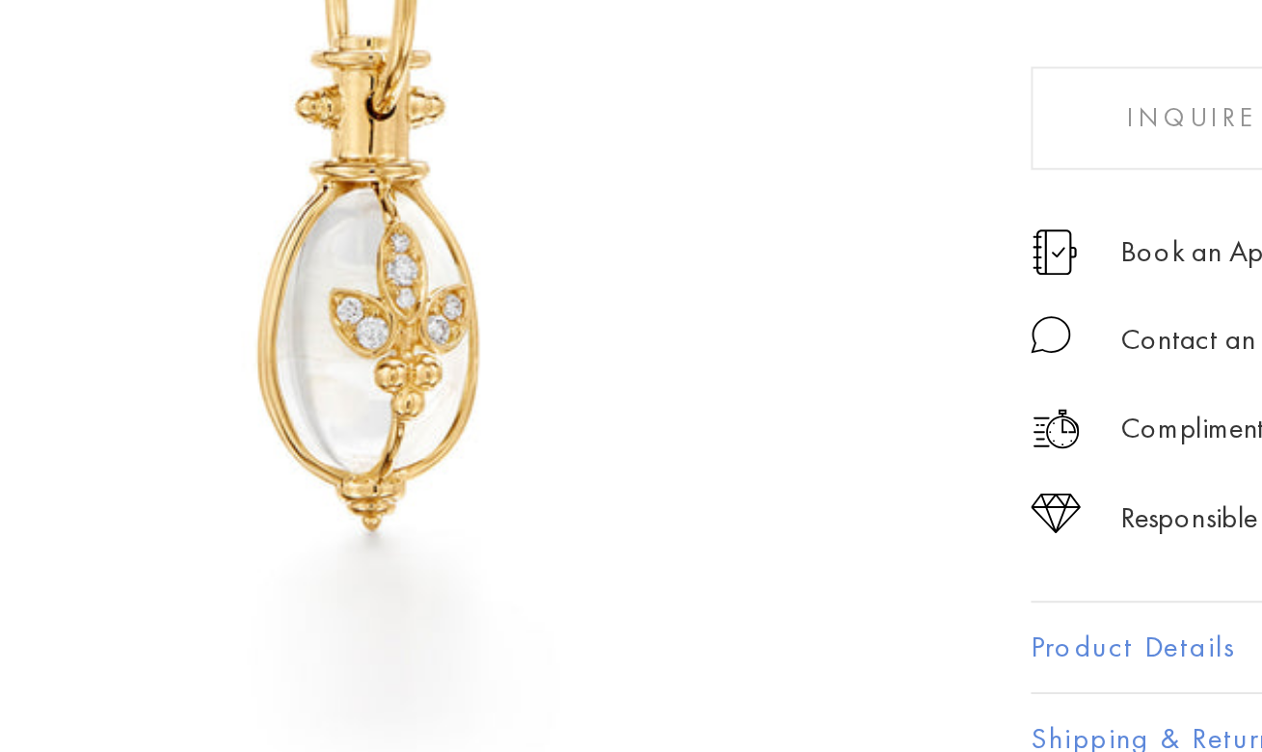
scroll to position [82, 0]
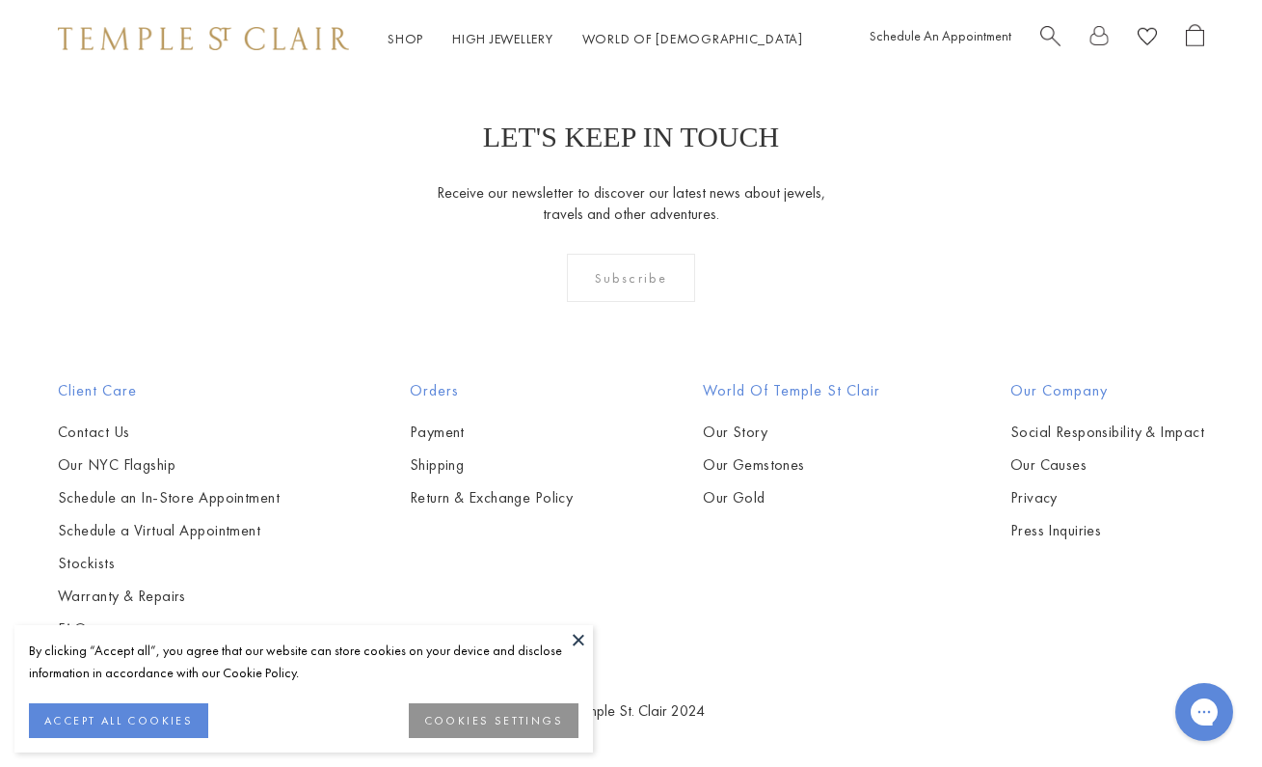
scroll to position [7695, 0]
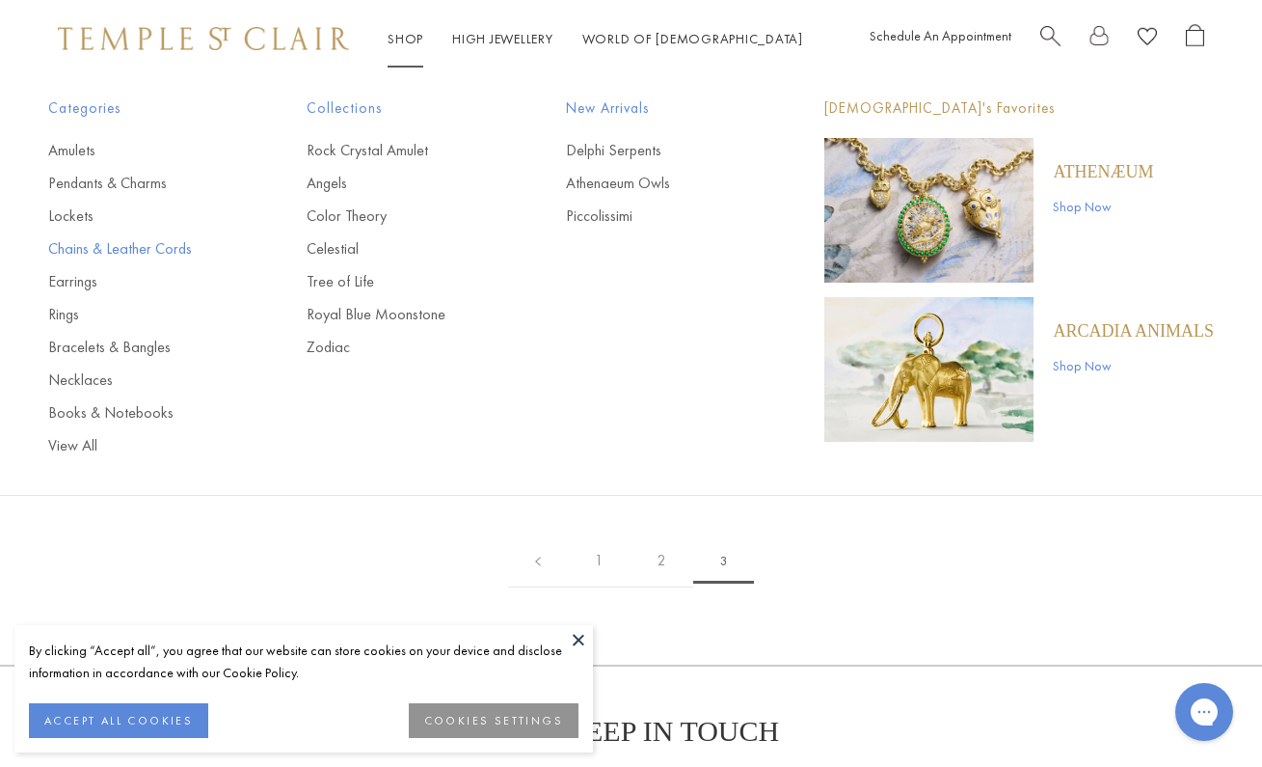
click at [61, 248] on link "Chains & Leather Cords" at bounding box center [138, 248] width 181 height 21
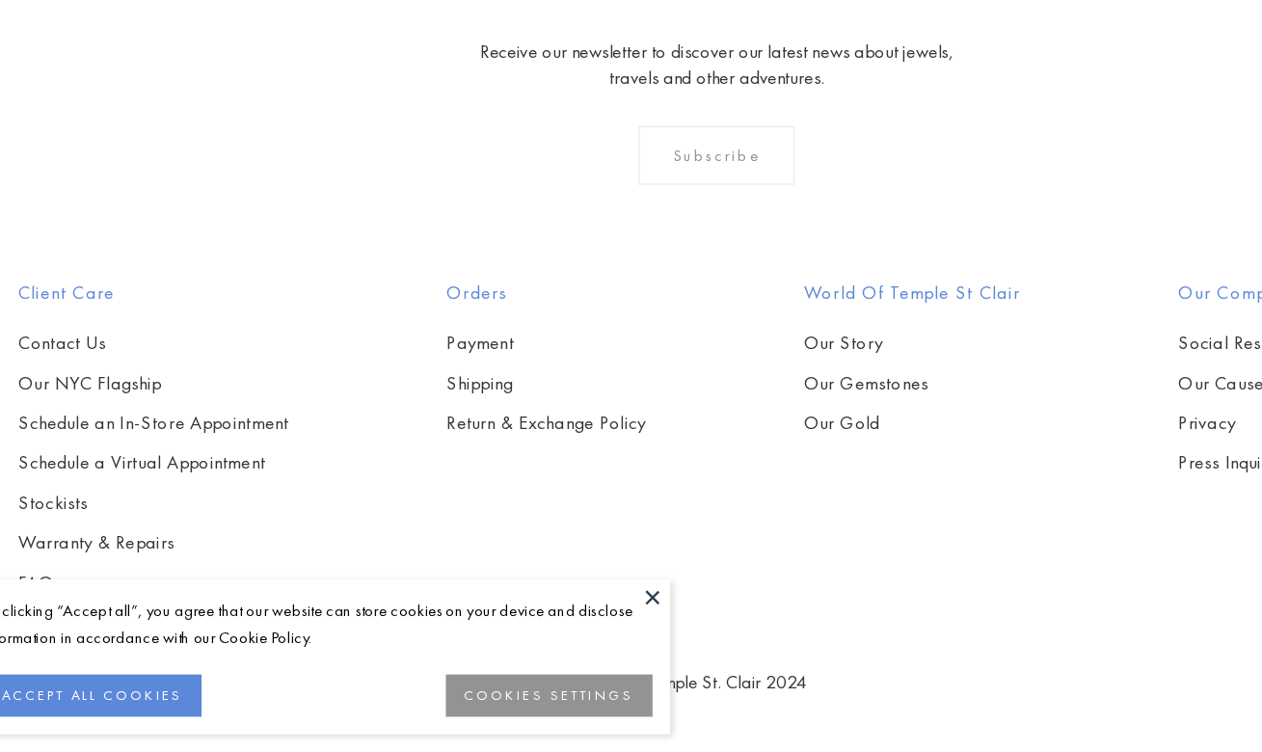
scroll to position [2444, 0]
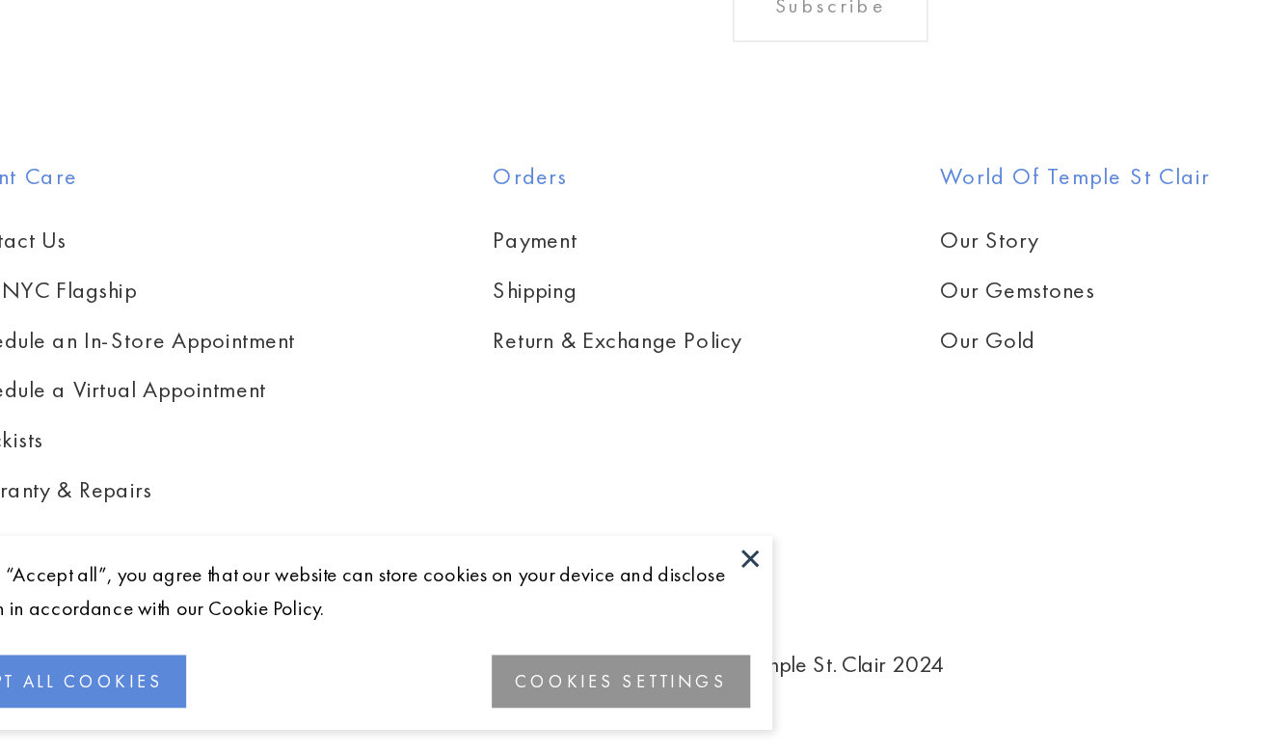
click at [0, 0] on img at bounding box center [0, 0] width 0 height 0
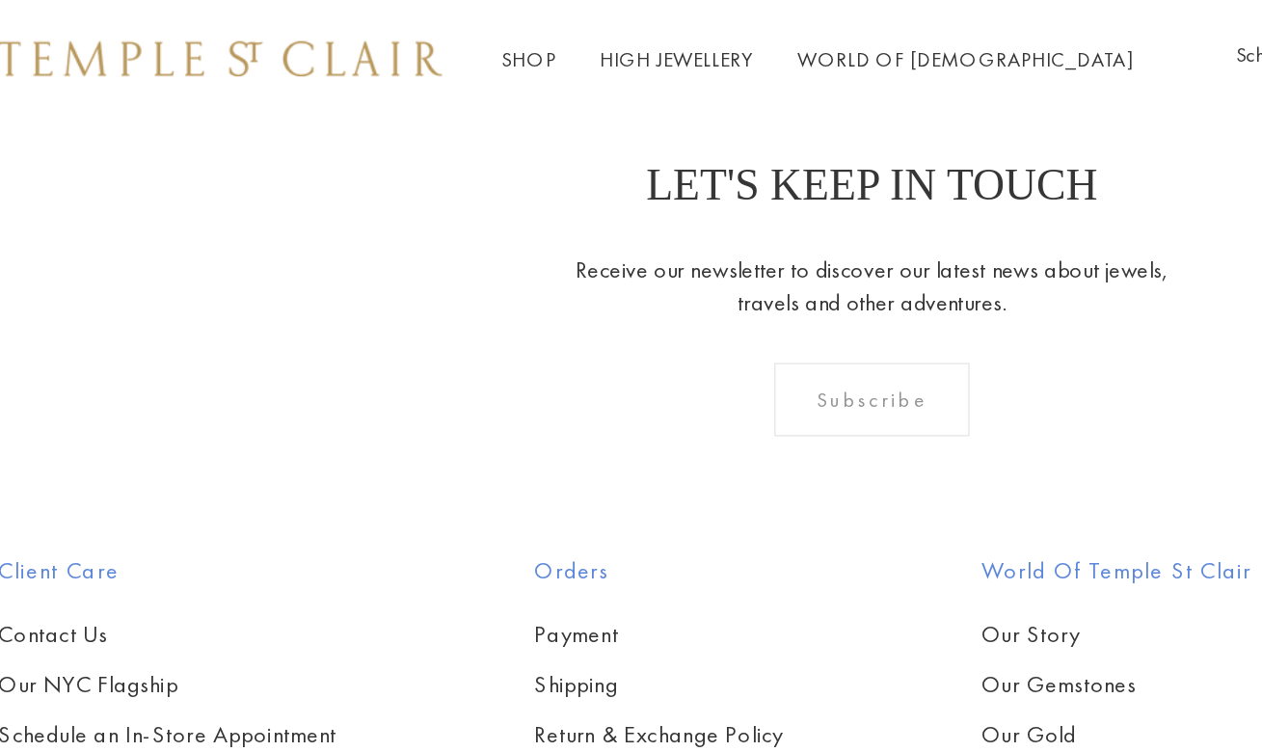
scroll to position [3103, 0]
click at [0, 0] on img at bounding box center [0, 0] width 0 height 0
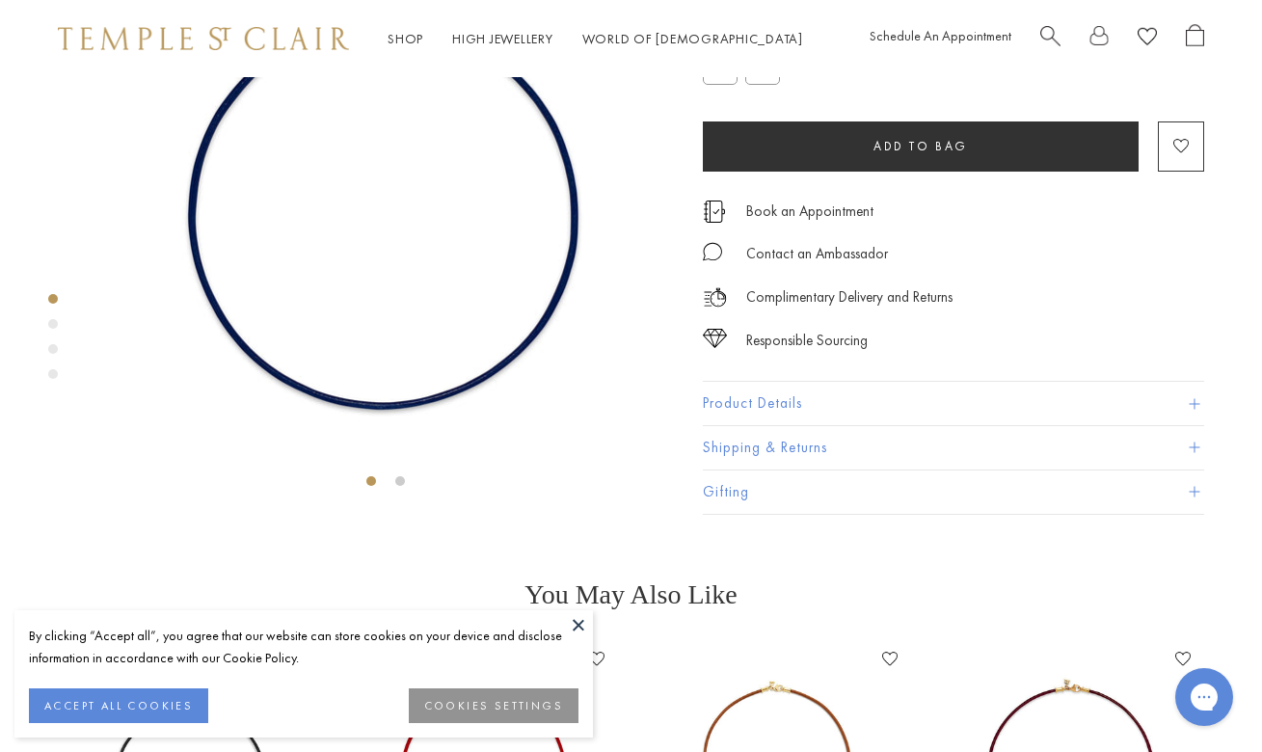
scroll to position [150, 0]
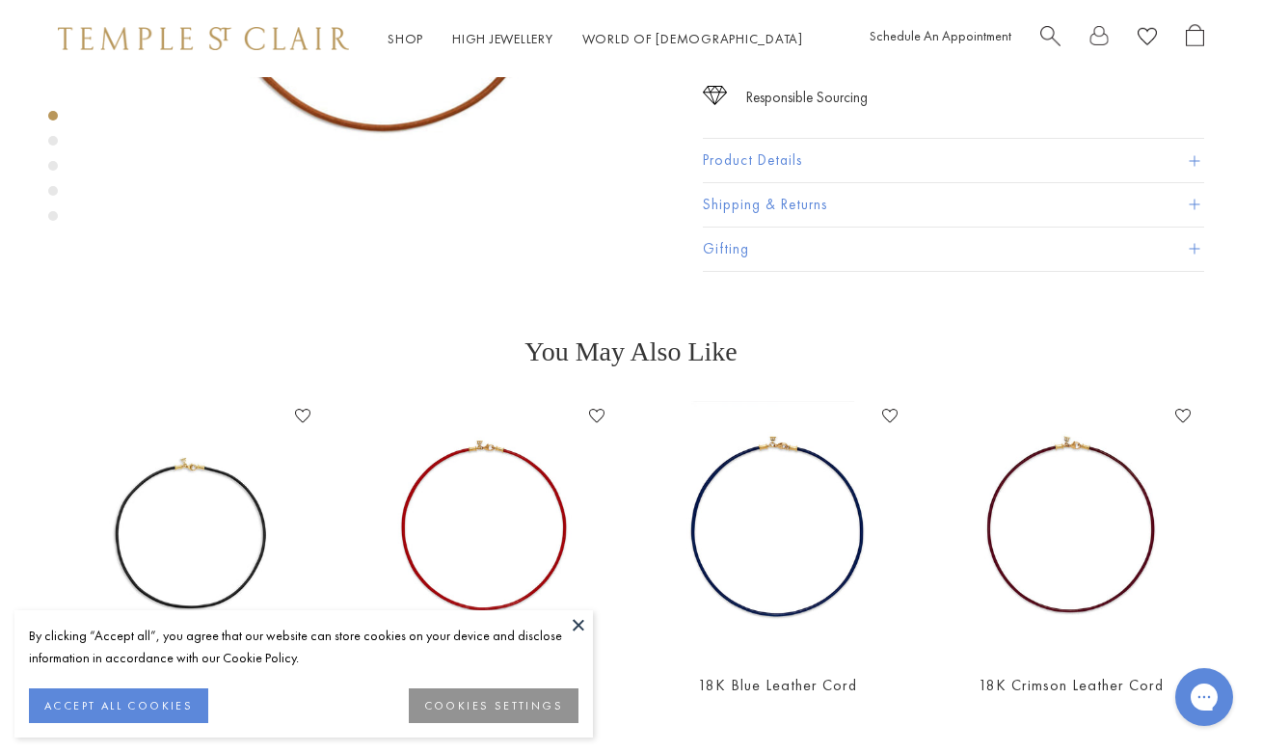
scroll to position [389, 0]
